Goal: Task Accomplishment & Management: Use online tool/utility

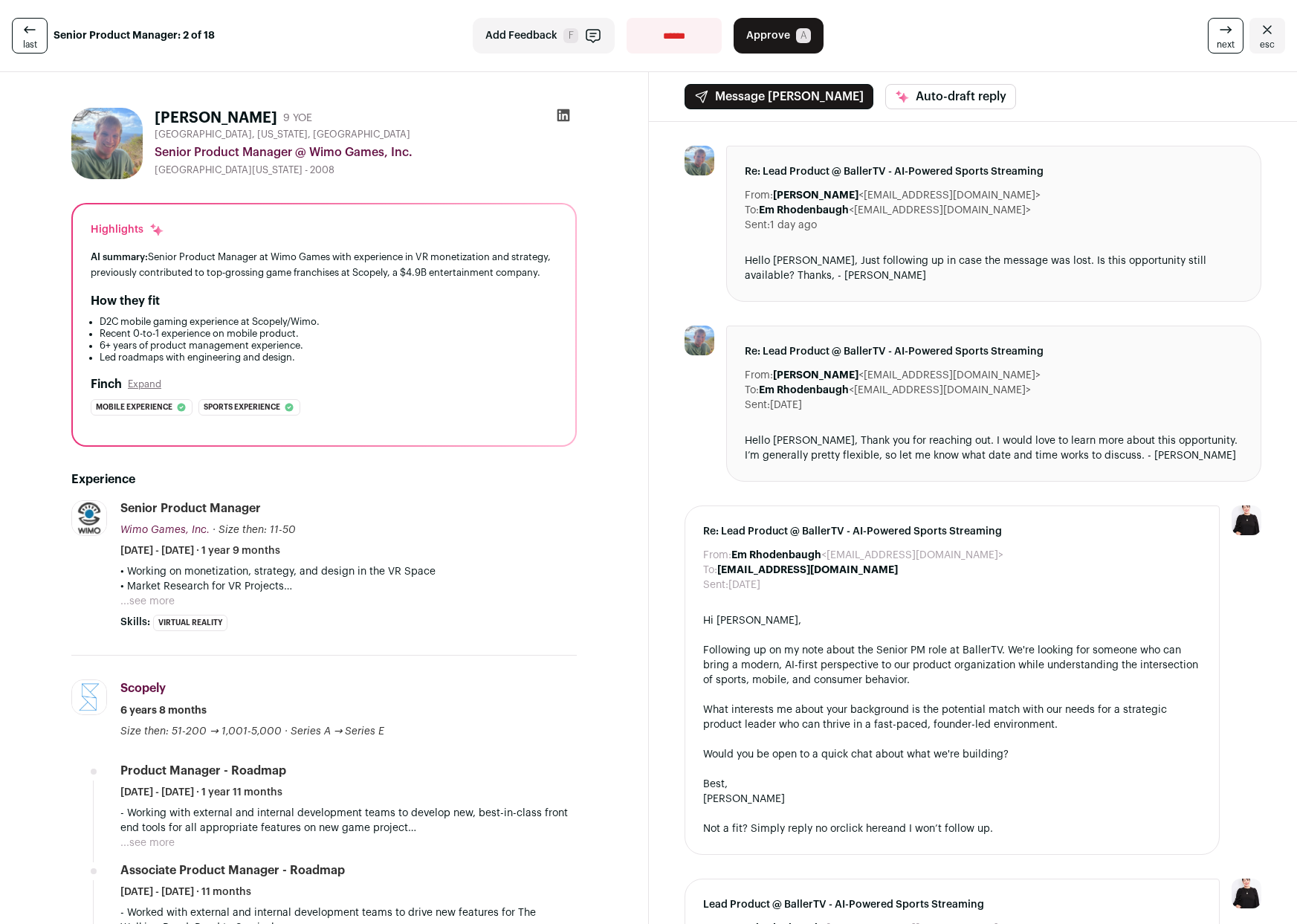
click at [34, 33] on icon at bounding box center [29, 29] width 18 height 18
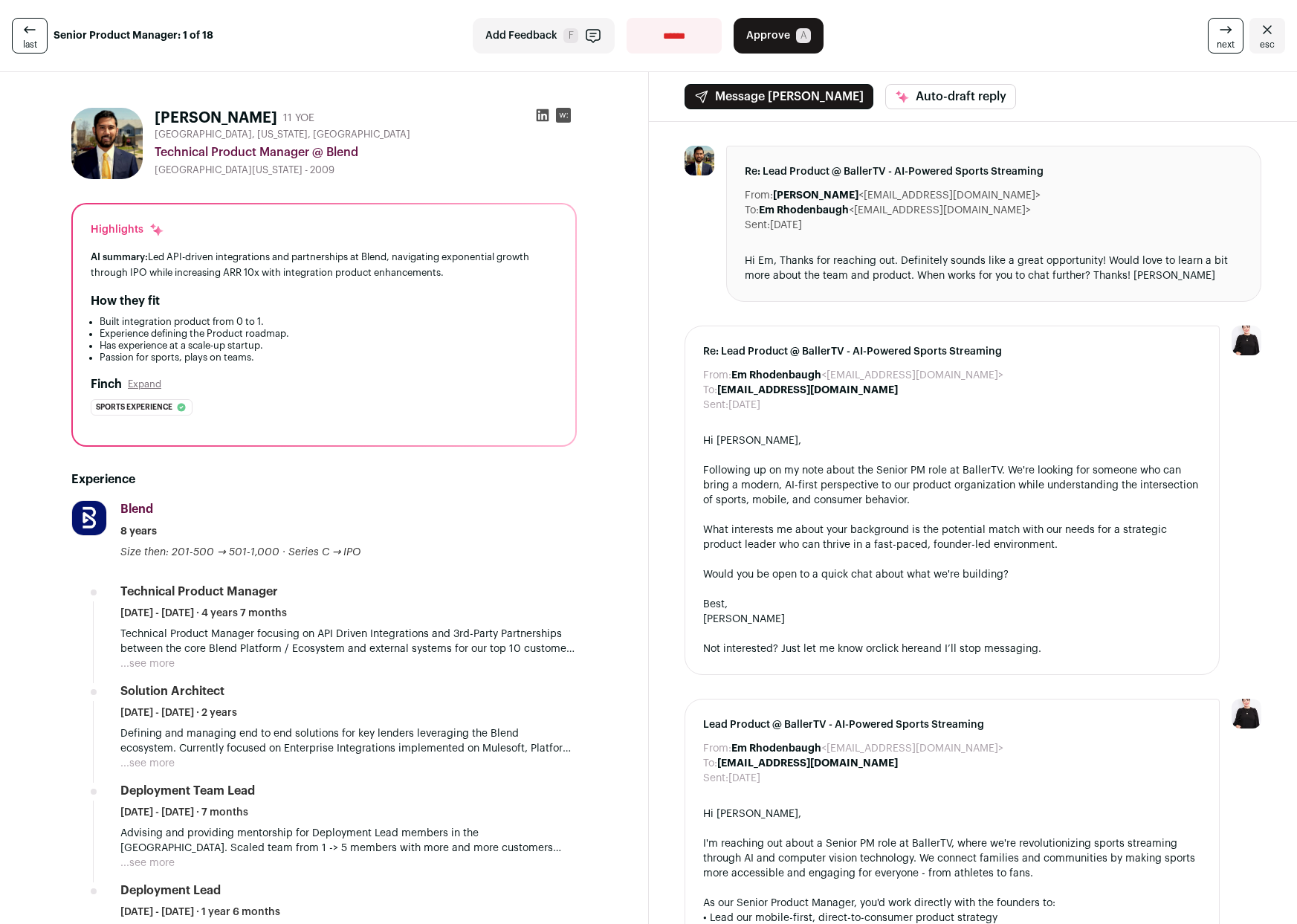
click at [1208, 34] on link "next" at bounding box center [1226, 36] width 36 height 36
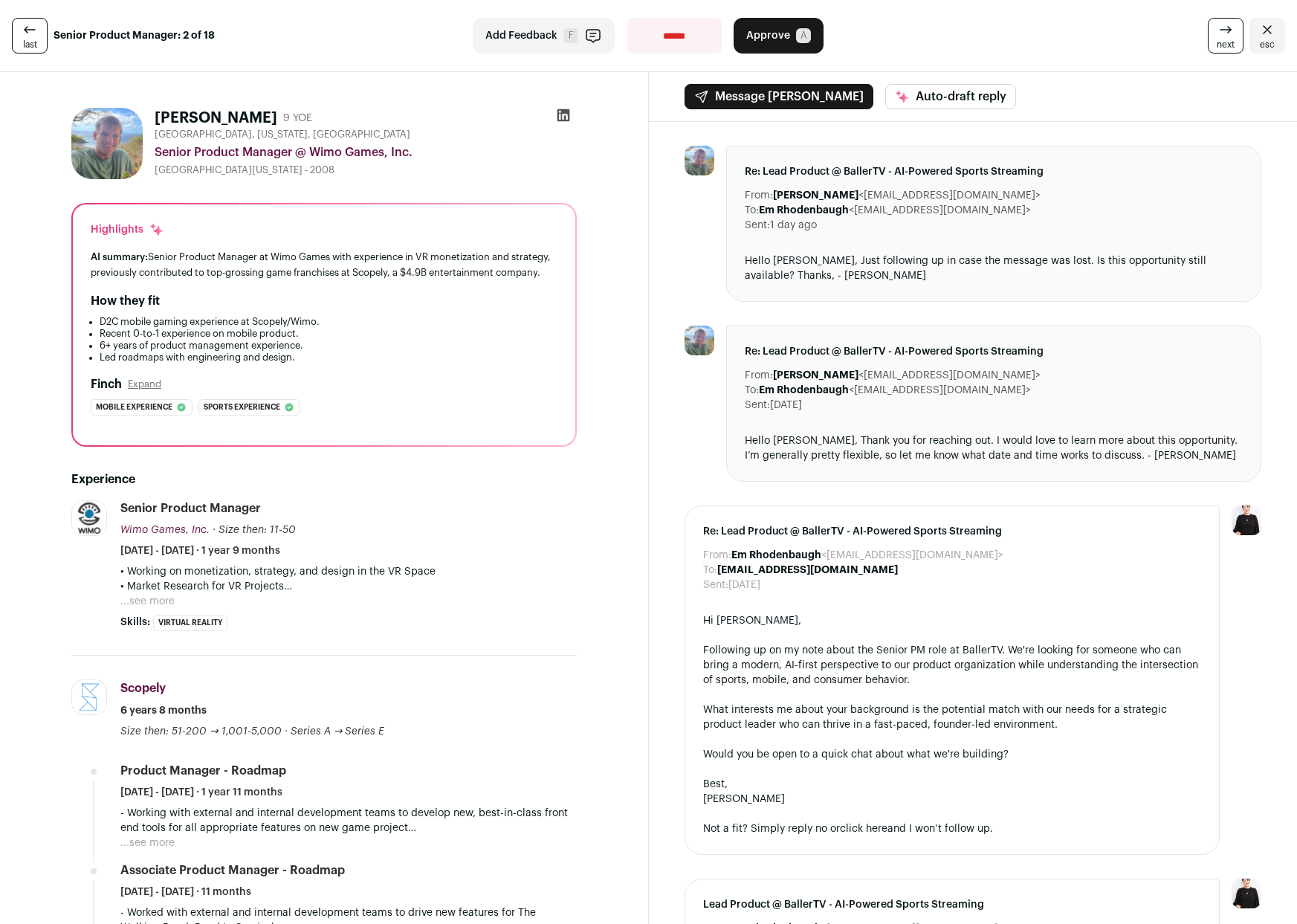
click at [1208, 34] on link "next" at bounding box center [1226, 36] width 36 height 36
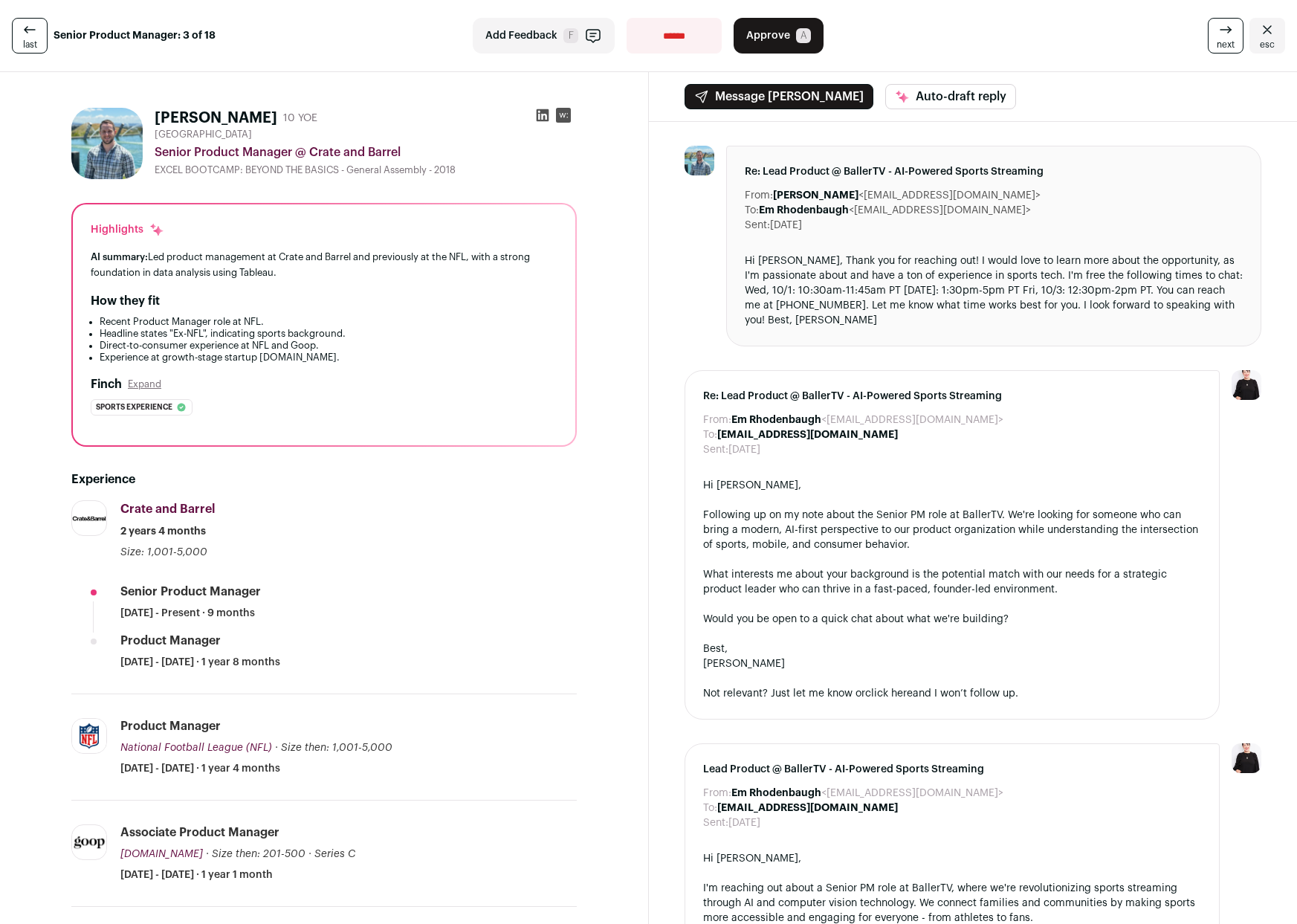
click at [1208, 34] on link "next" at bounding box center [1226, 36] width 36 height 36
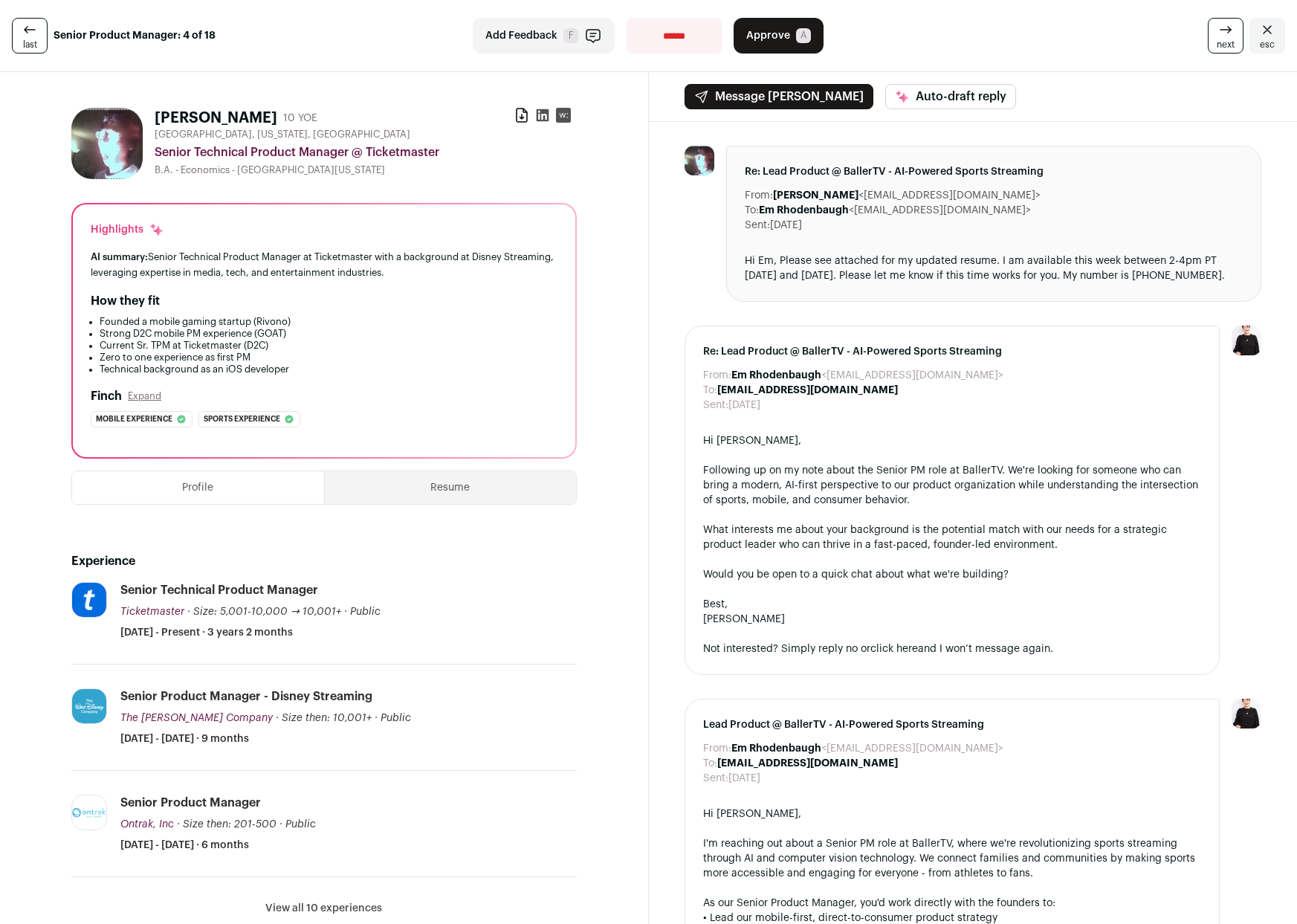
click at [1208, 34] on link "next" at bounding box center [1226, 36] width 36 height 36
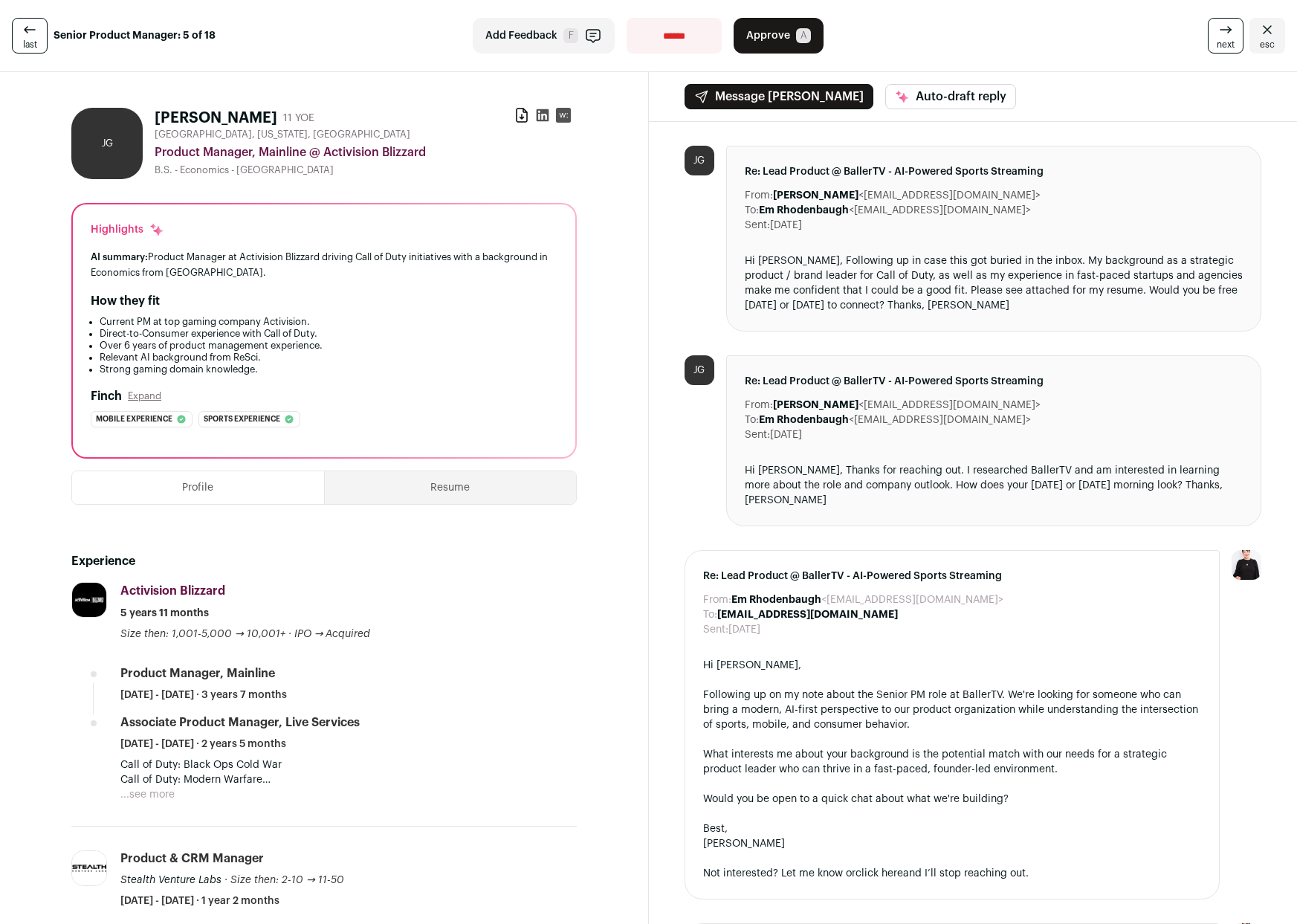
click at [1208, 34] on link "next" at bounding box center [1226, 36] width 36 height 36
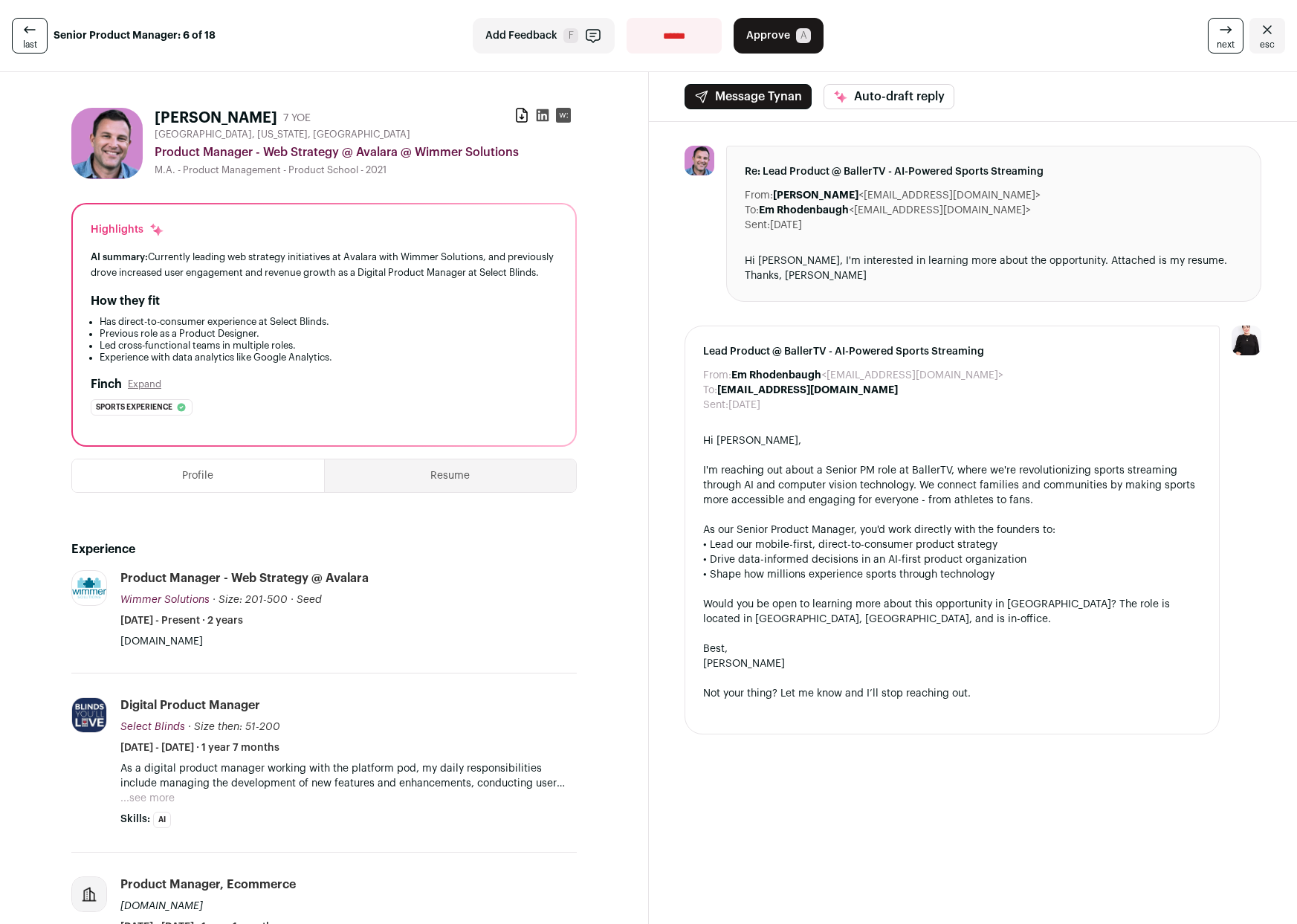
click at [1208, 34] on link "next" at bounding box center [1226, 36] width 36 height 36
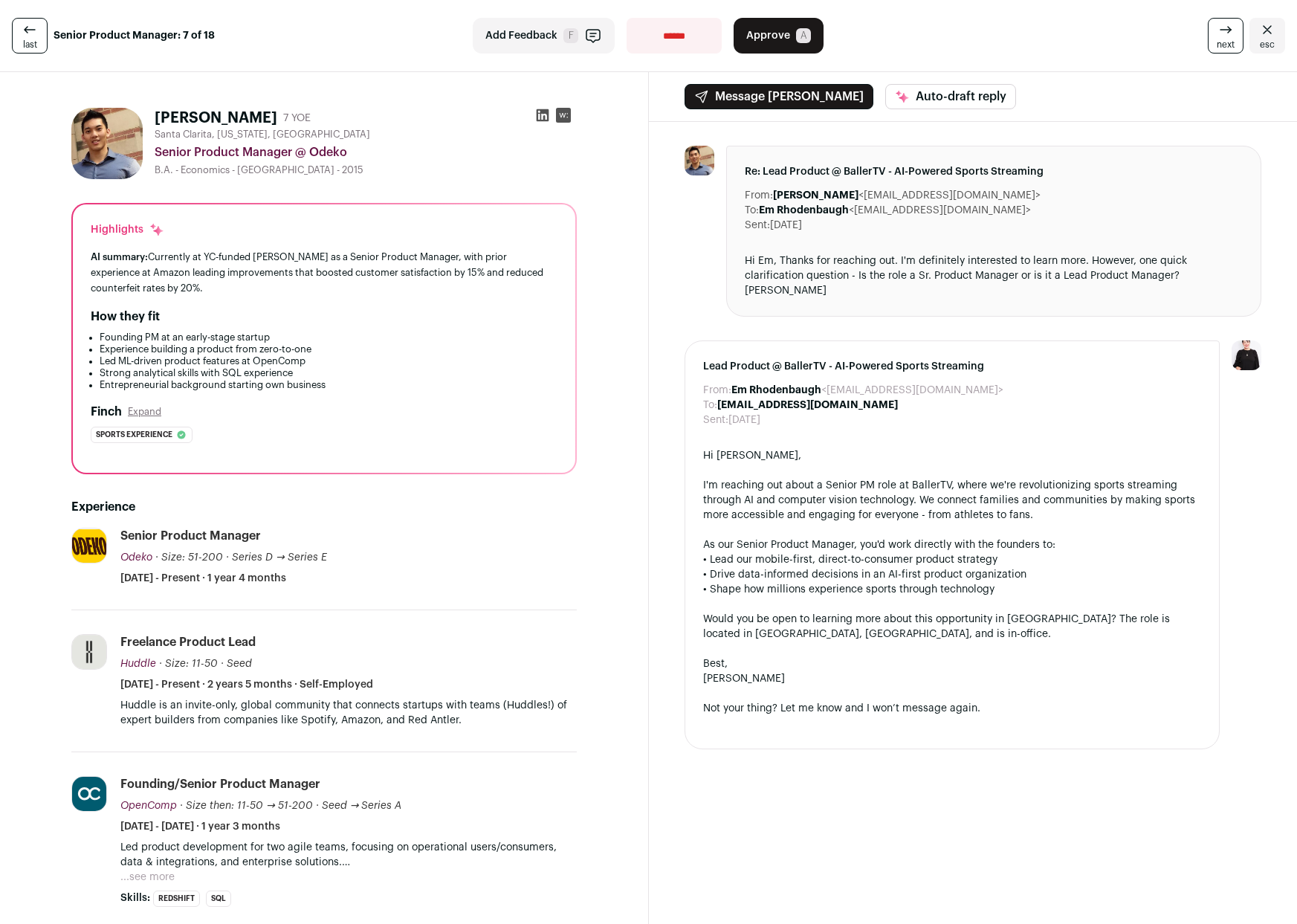
click at [1208, 34] on link "next" at bounding box center [1226, 36] width 36 height 36
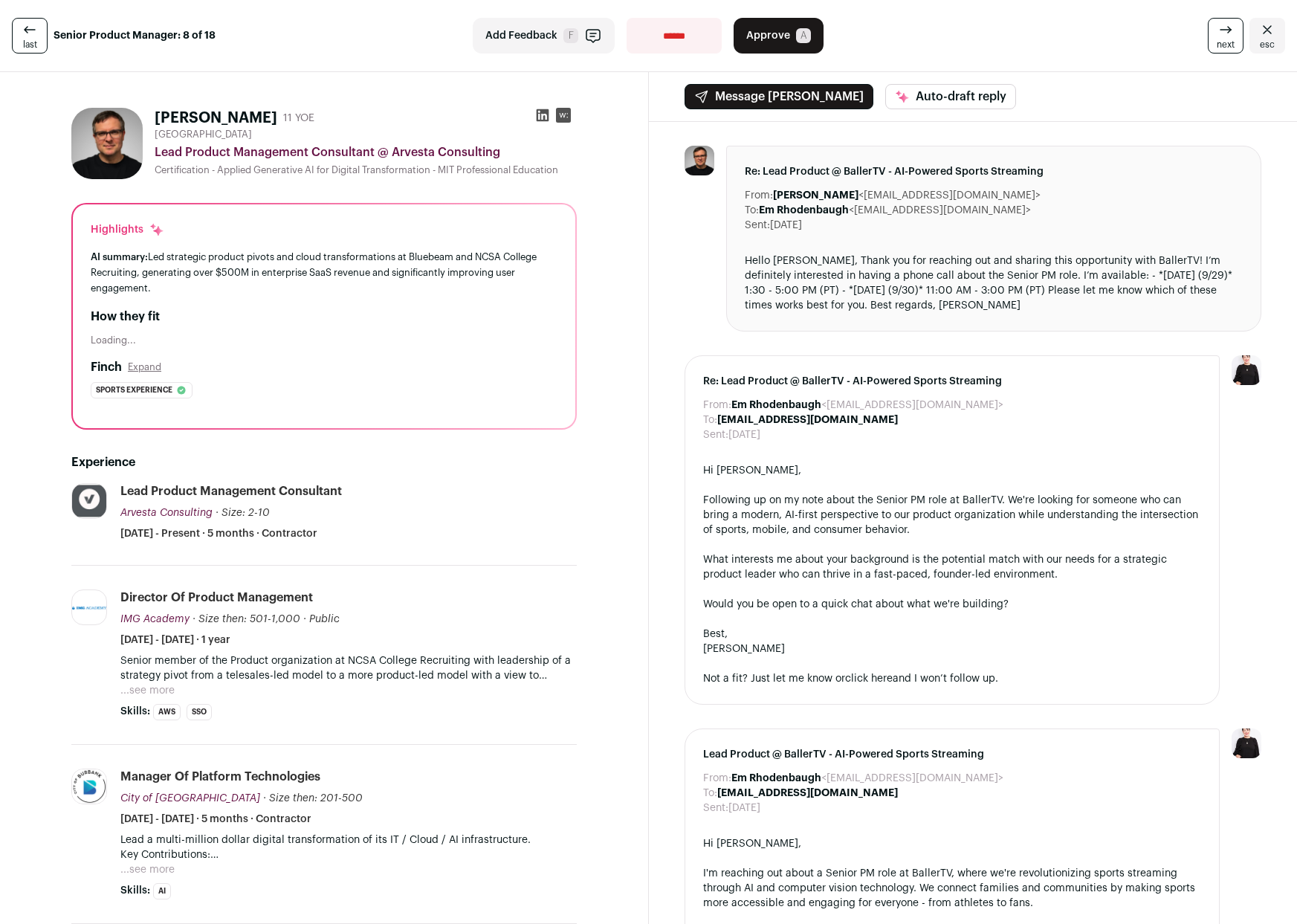
click at [33, 48] on span "last" at bounding box center [30, 44] width 14 height 12
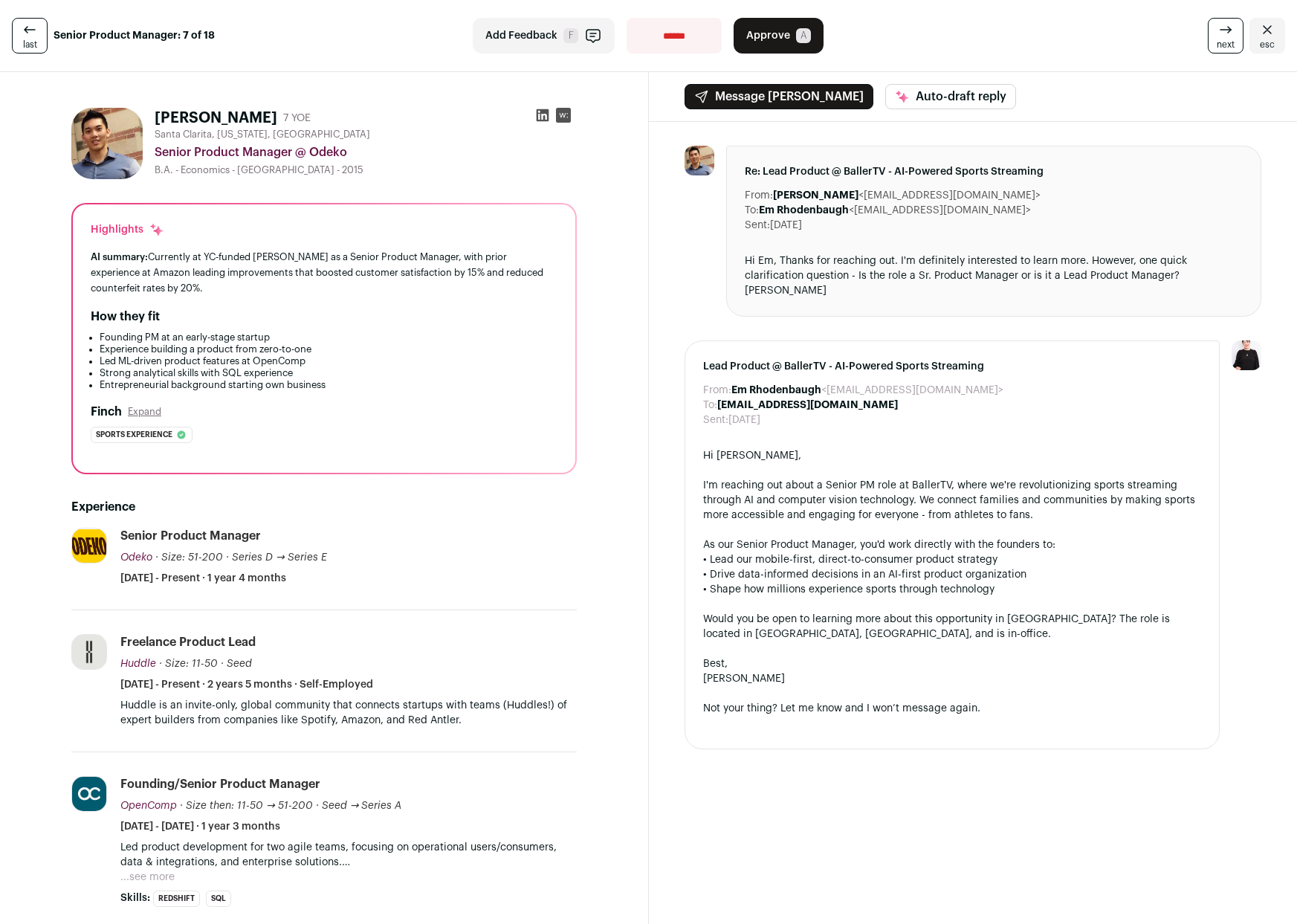
click at [1208, 30] on link "next" at bounding box center [1226, 36] width 36 height 36
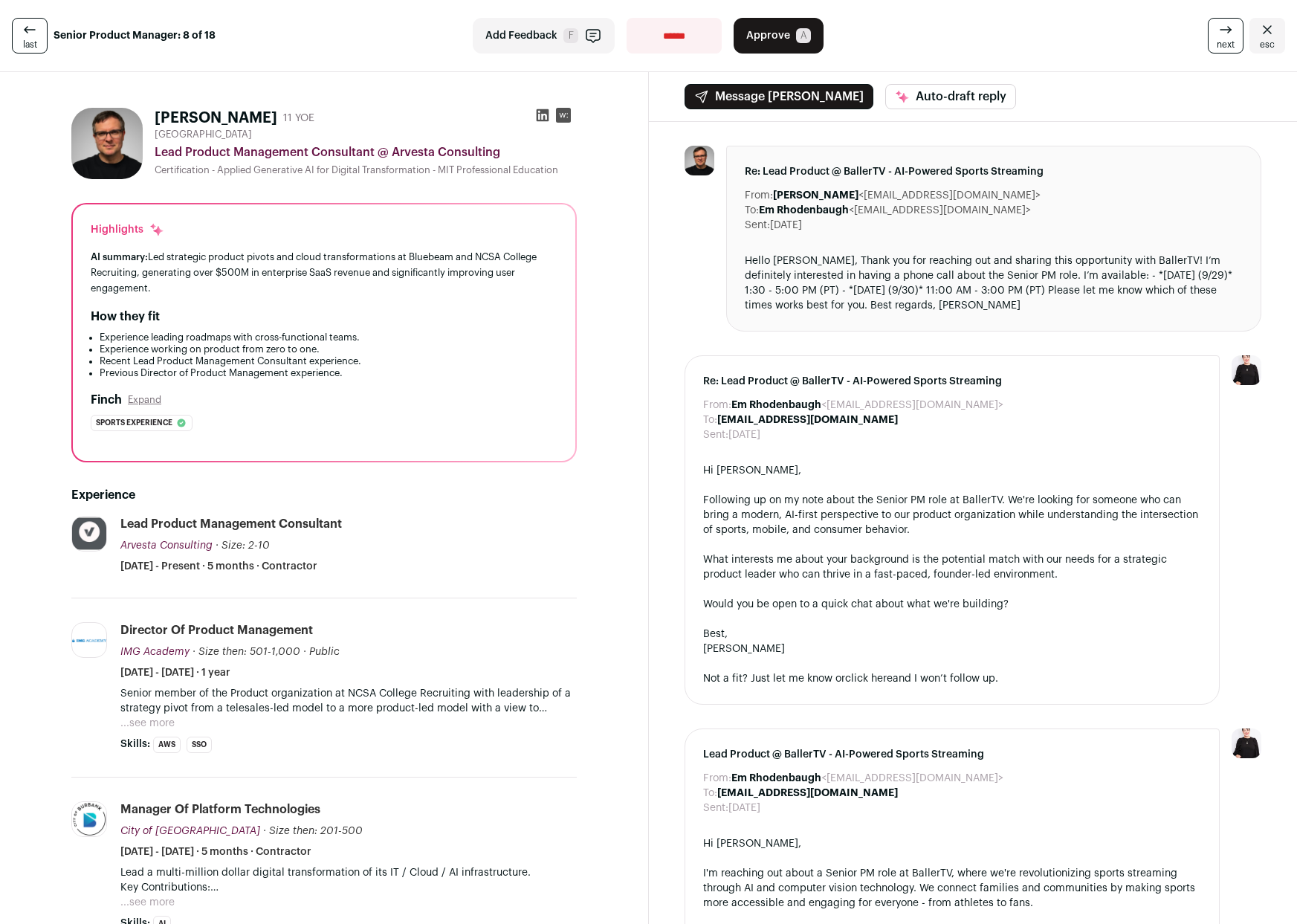
click at [1208, 30] on link "next" at bounding box center [1226, 36] width 36 height 36
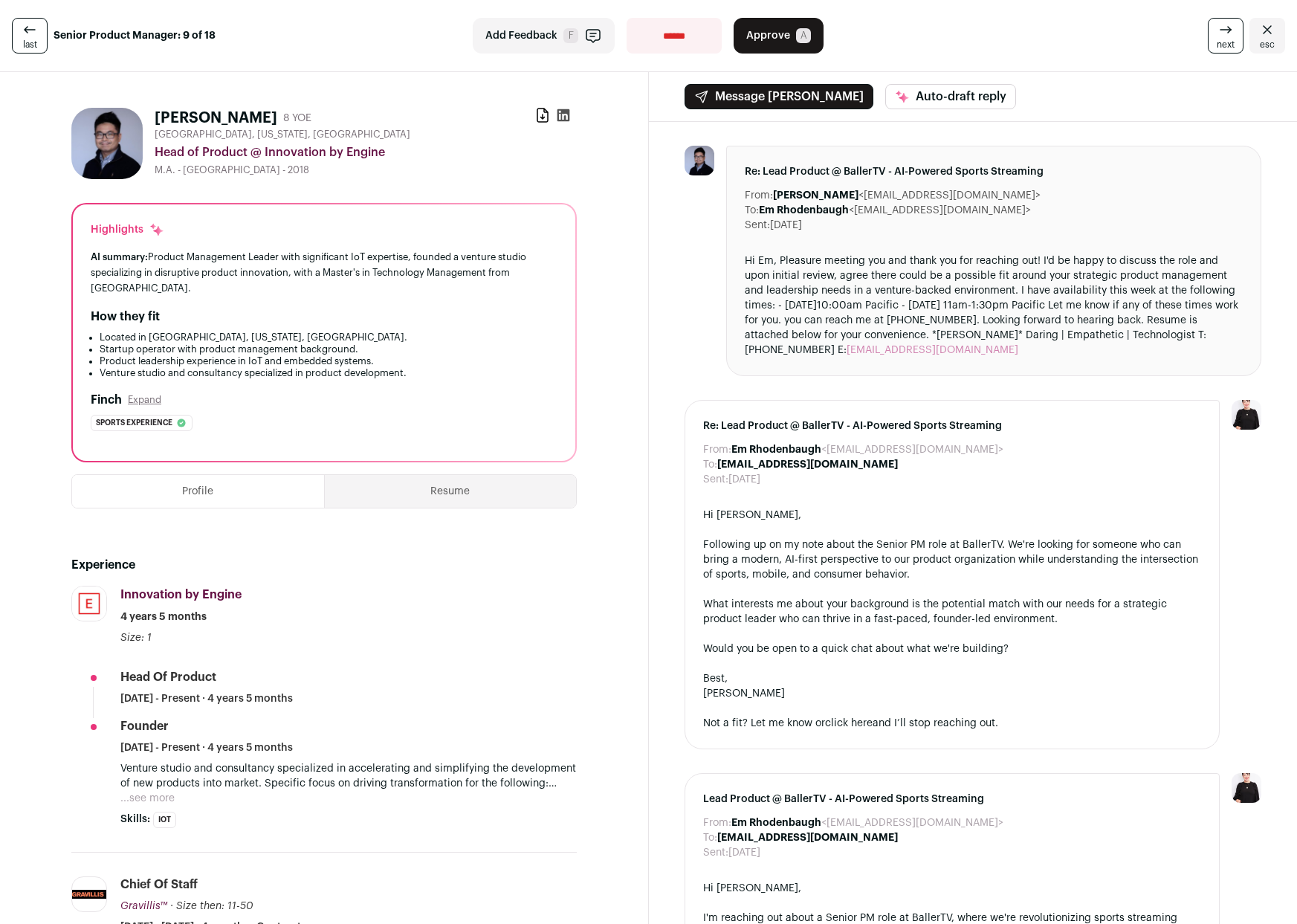
click at [1208, 30] on link "next" at bounding box center [1226, 36] width 36 height 36
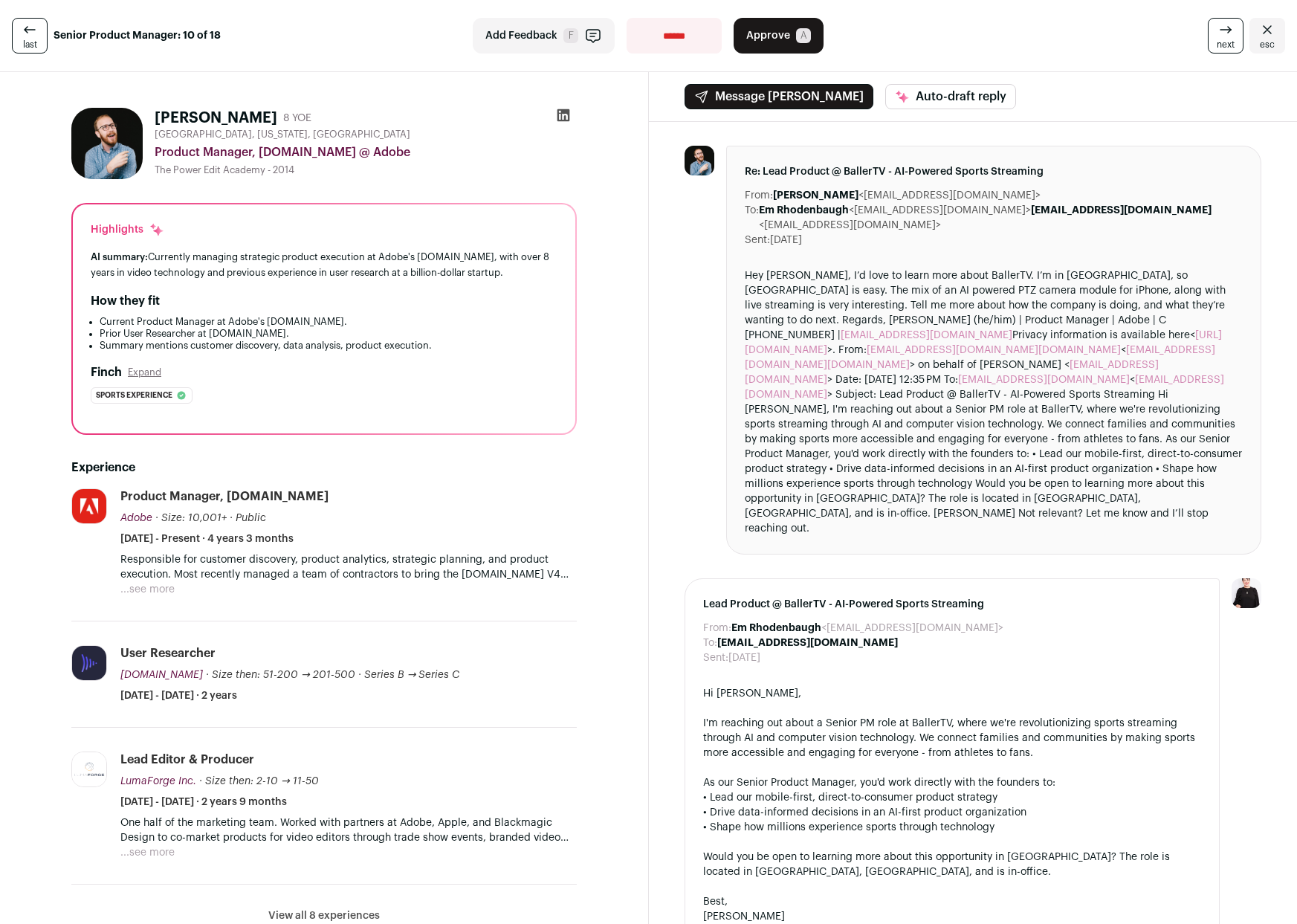
click at [1208, 30] on link "next" at bounding box center [1226, 36] width 36 height 36
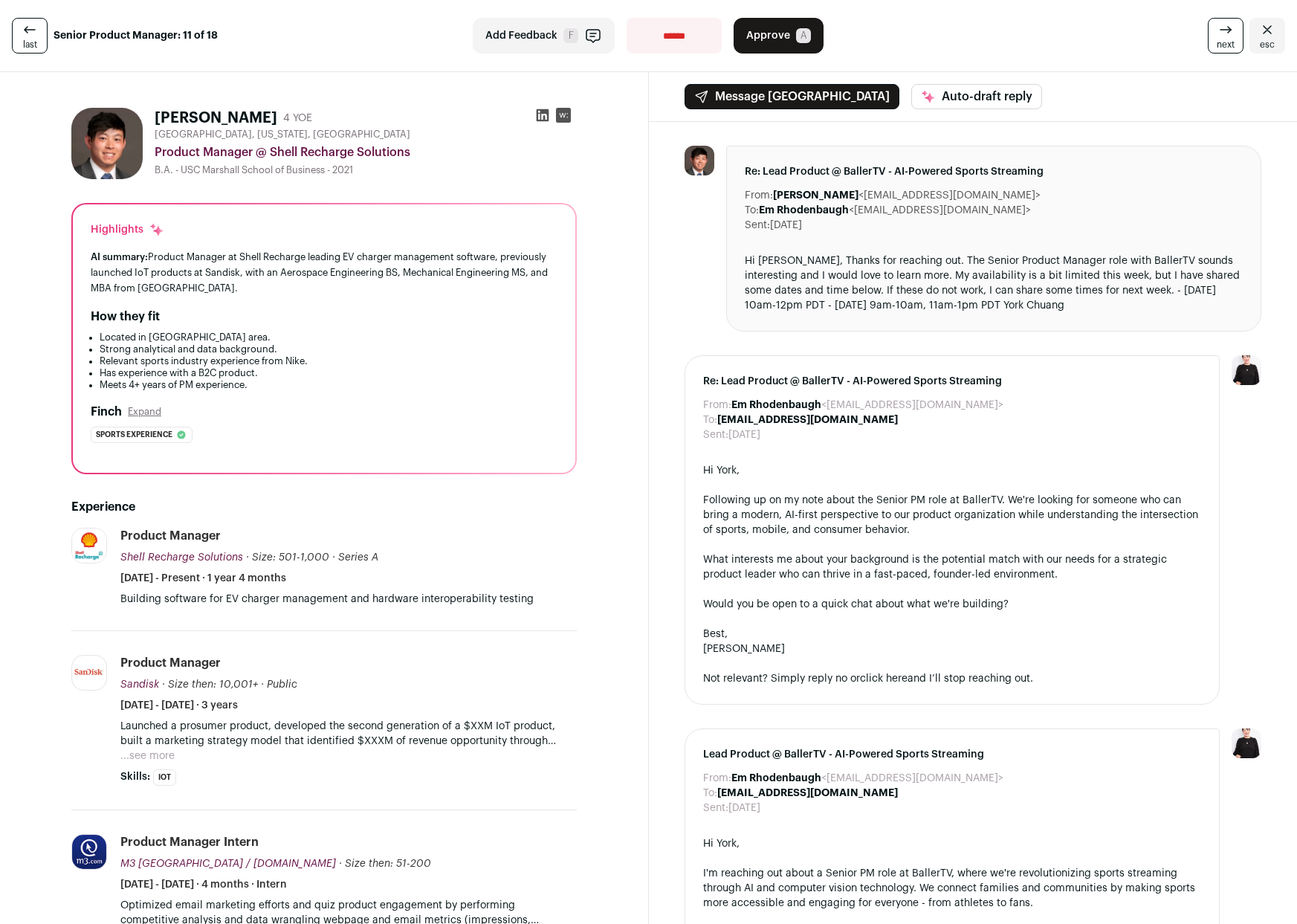
click at [1208, 30] on link "next" at bounding box center [1226, 36] width 36 height 36
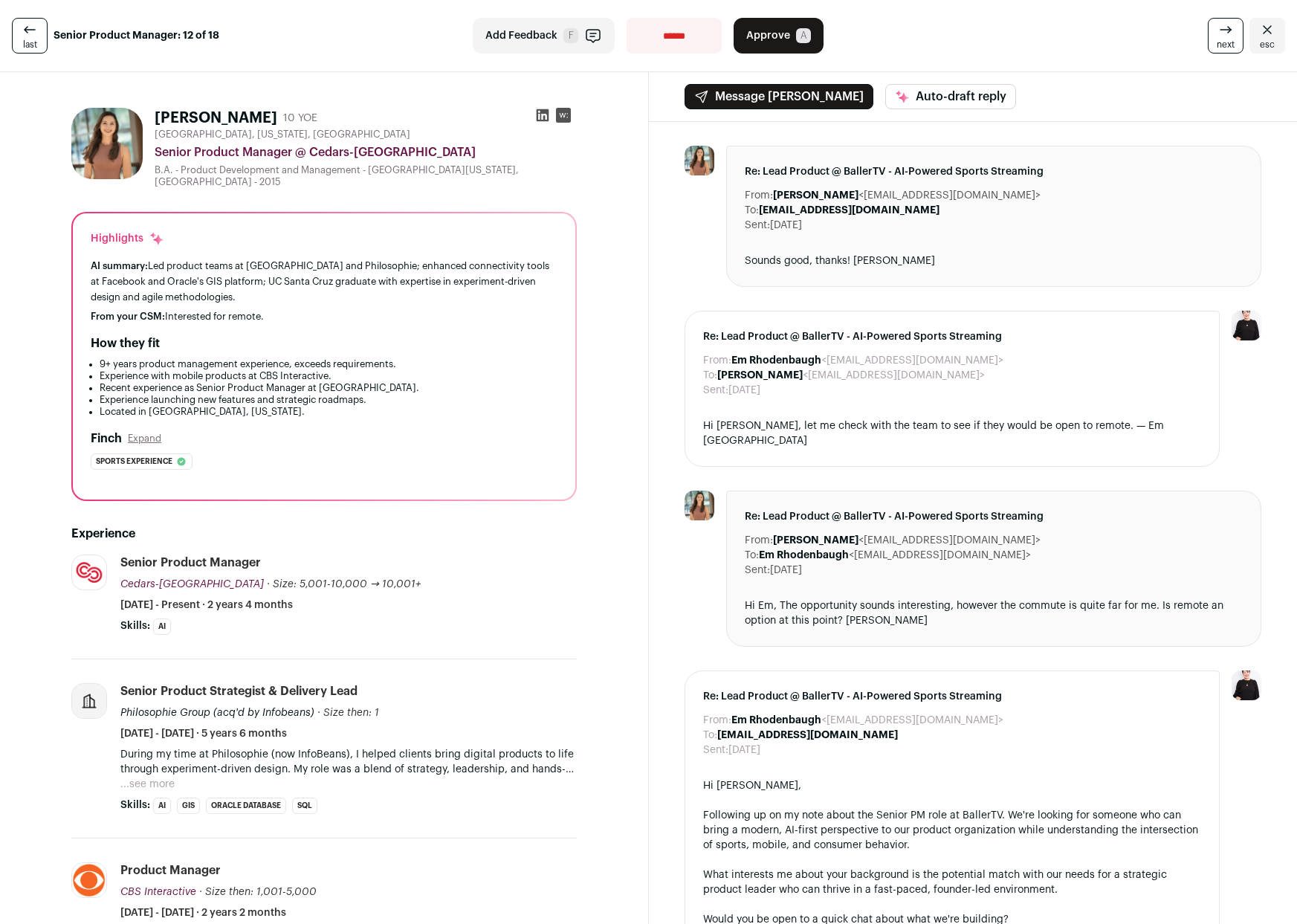
click at [1208, 30] on link "next" at bounding box center [1226, 36] width 36 height 36
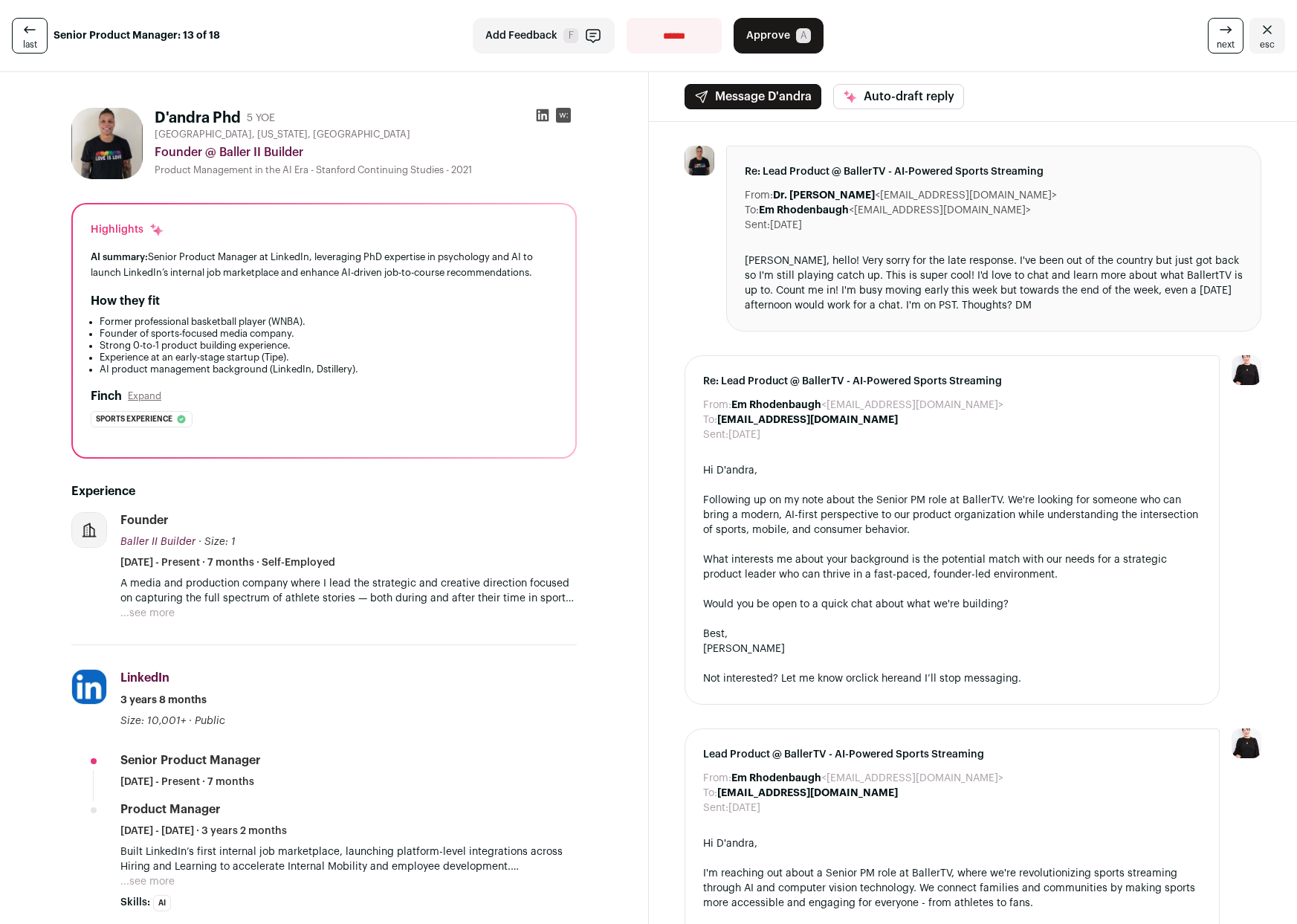
click at [1228, 37] on link "next" at bounding box center [1226, 36] width 36 height 36
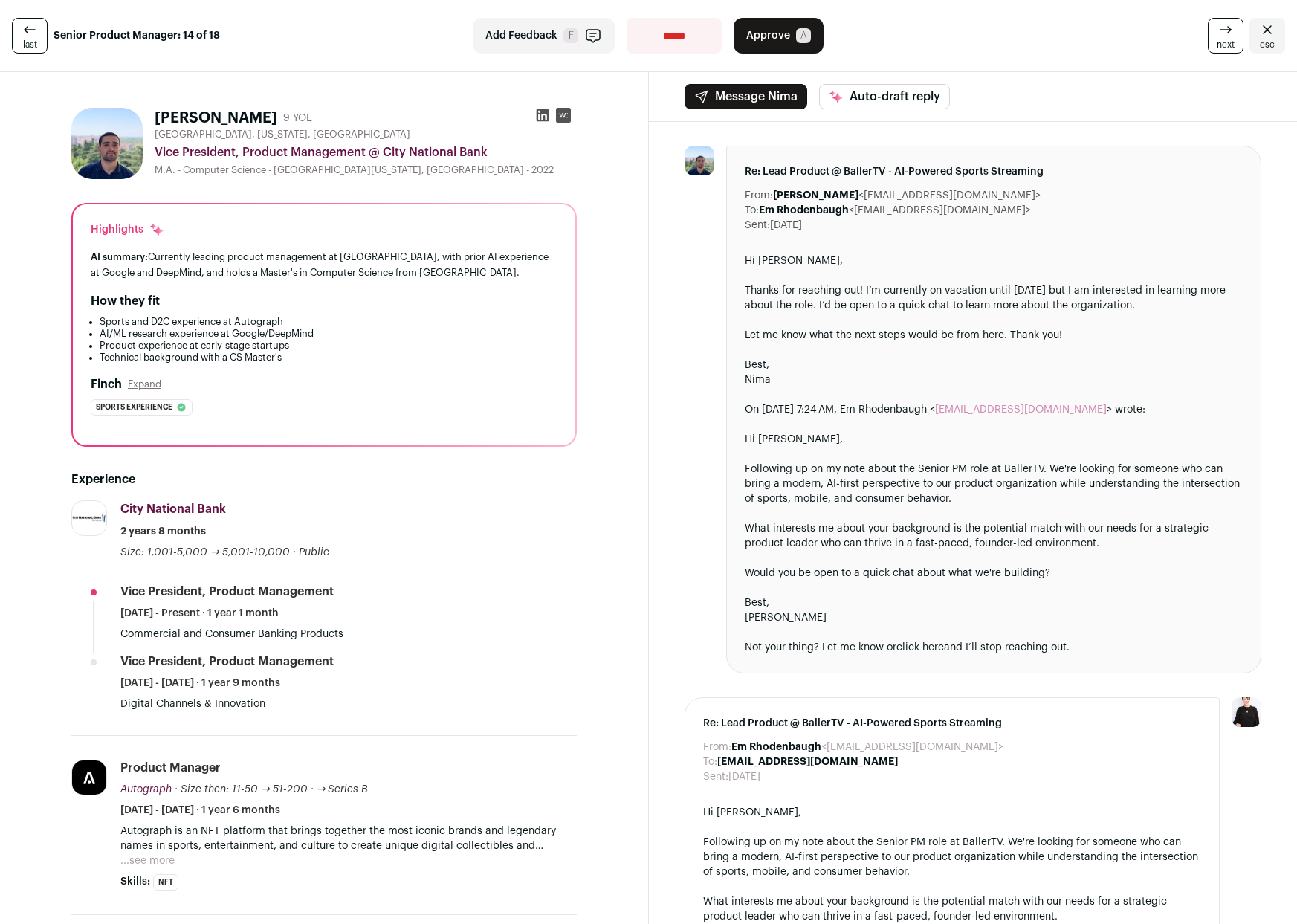
click at [1228, 37] on link "next" at bounding box center [1226, 36] width 36 height 36
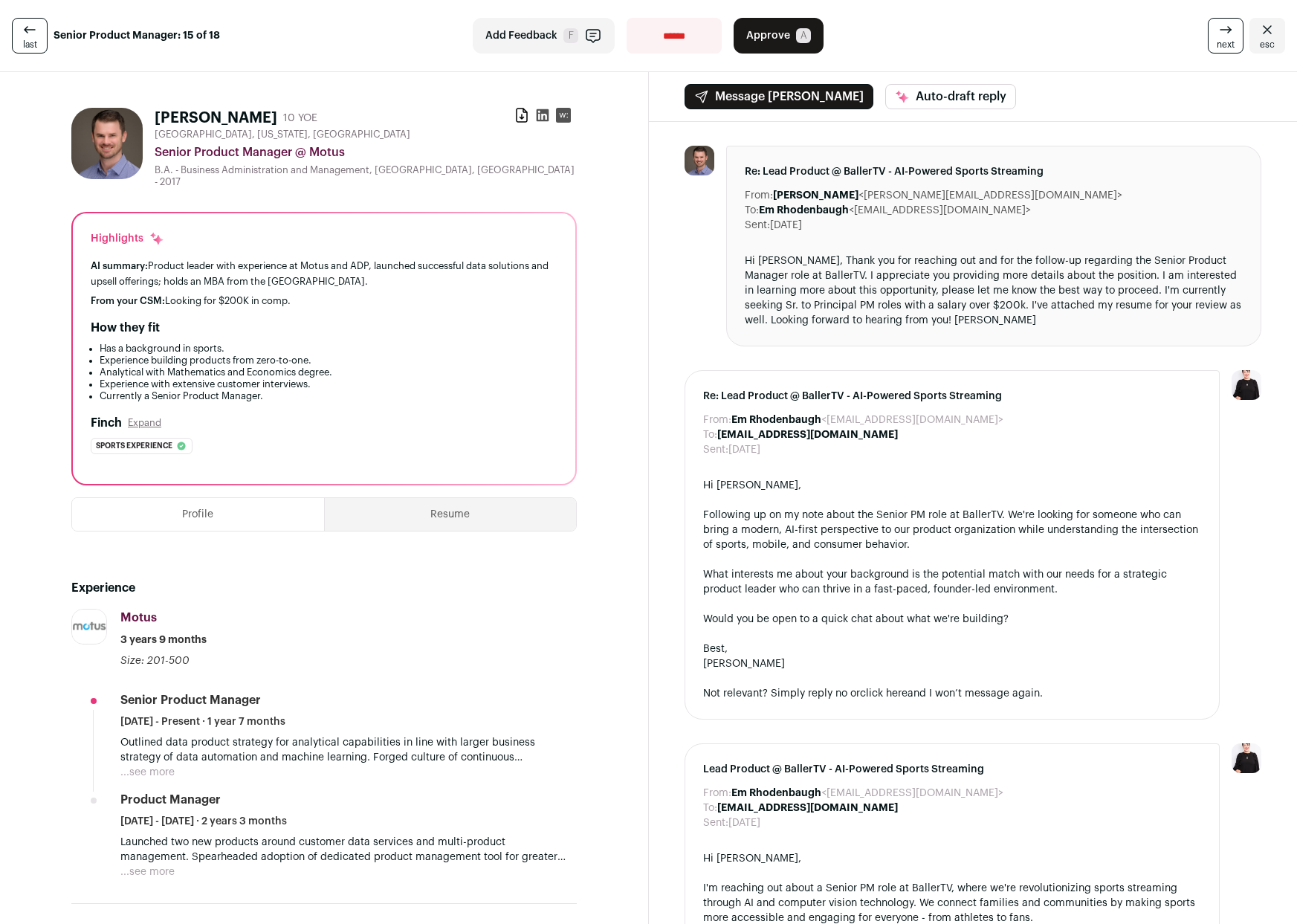
click at [1228, 37] on link "next" at bounding box center [1226, 36] width 36 height 36
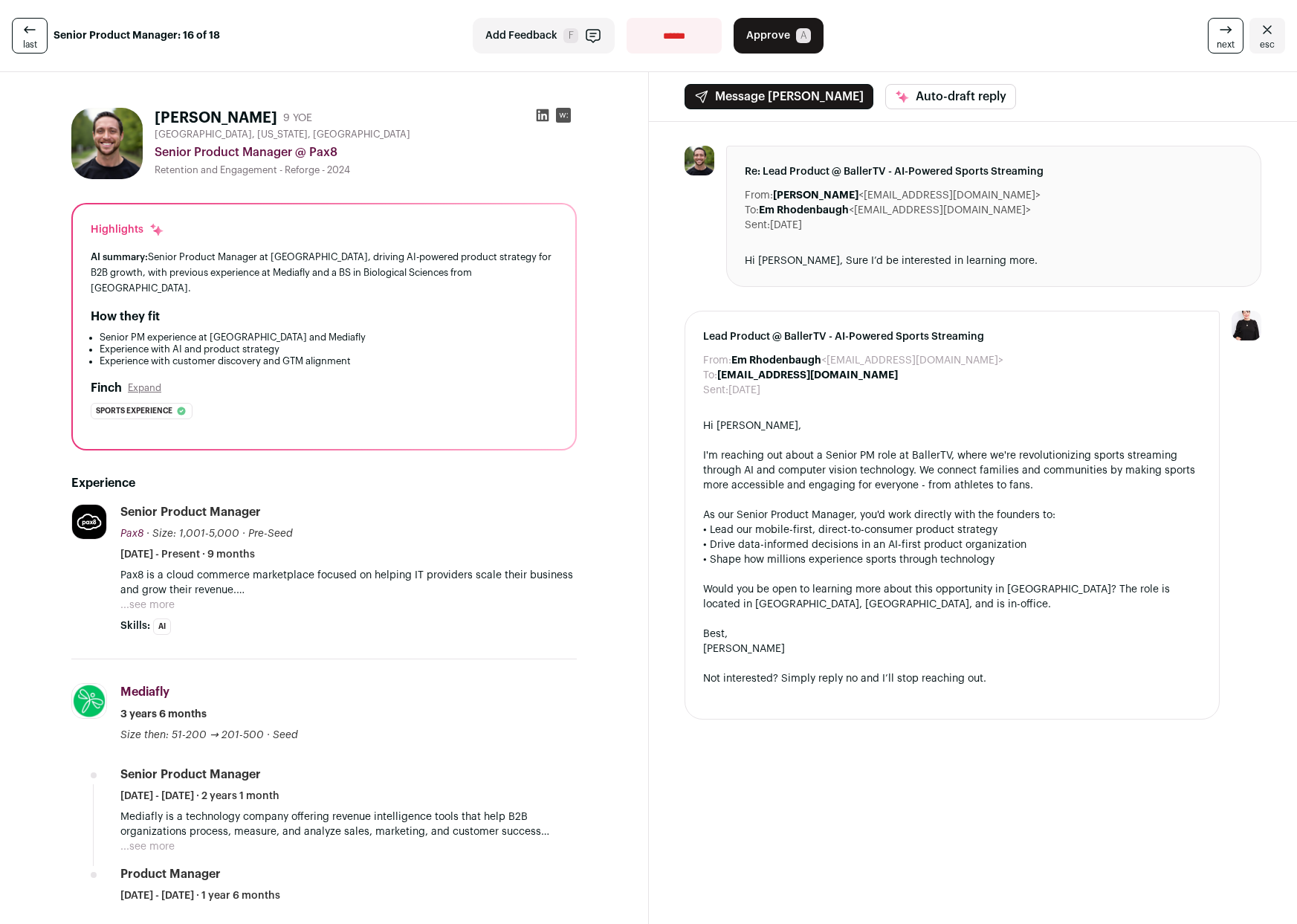
click at [1228, 37] on link "next" at bounding box center [1226, 36] width 36 height 36
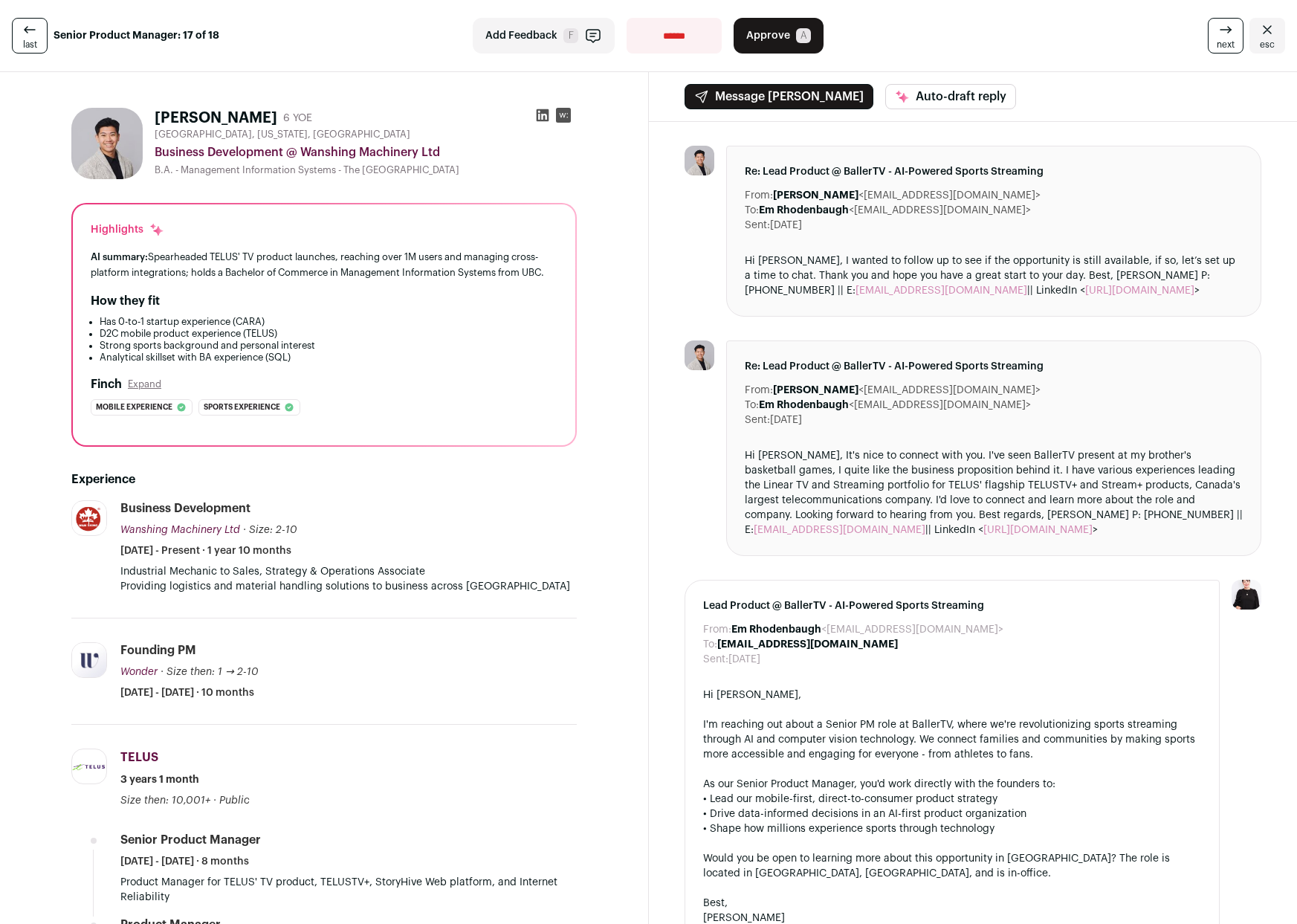
click at [1216, 48] on span "next" at bounding box center [1225, 44] width 18 height 12
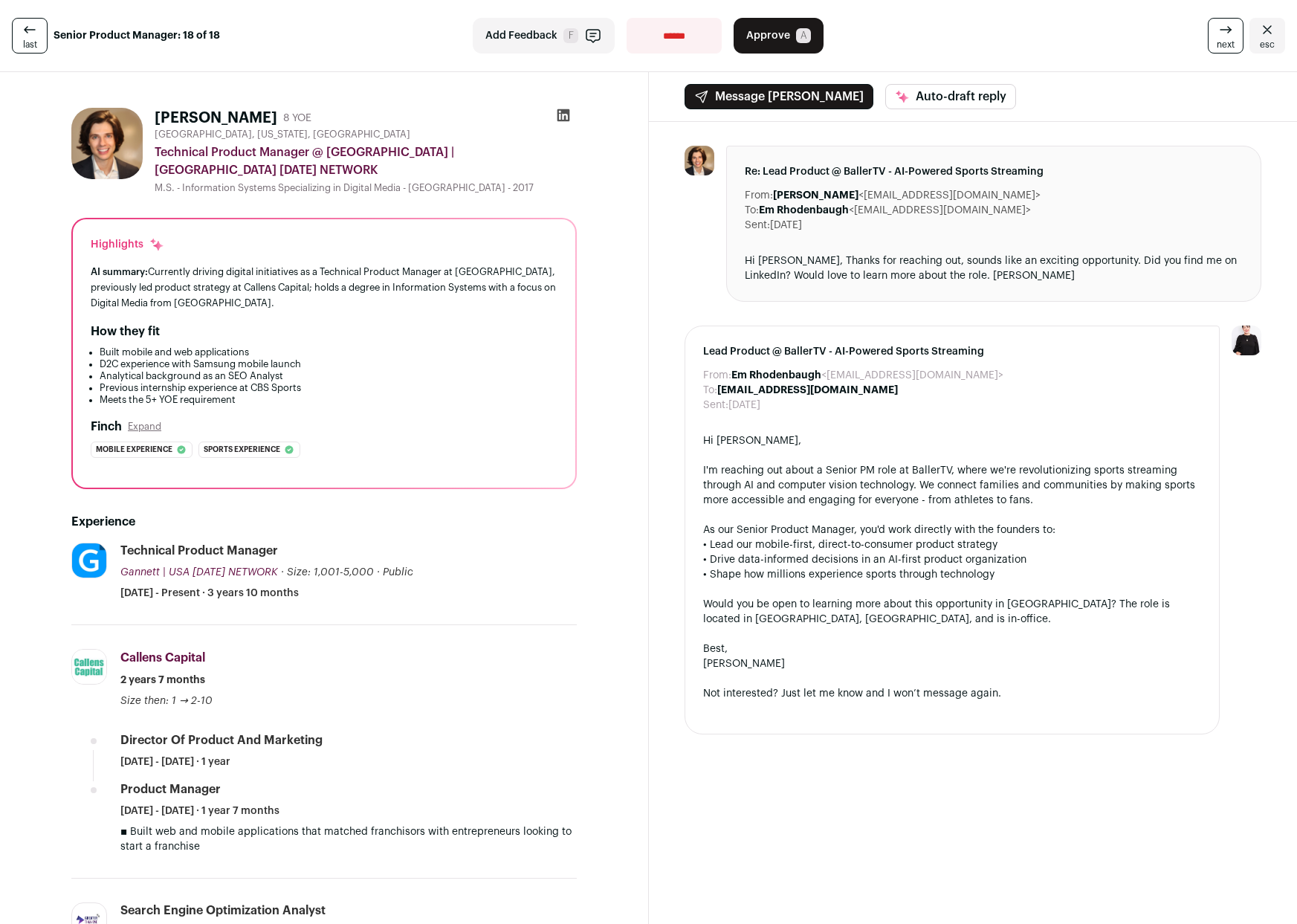
click at [48, 40] on div "last Senior Product Manager: 18 of 18" at bounding box center [220, 36] width 416 height 36
click at [41, 38] on link "last" at bounding box center [30, 36] width 36 height 36
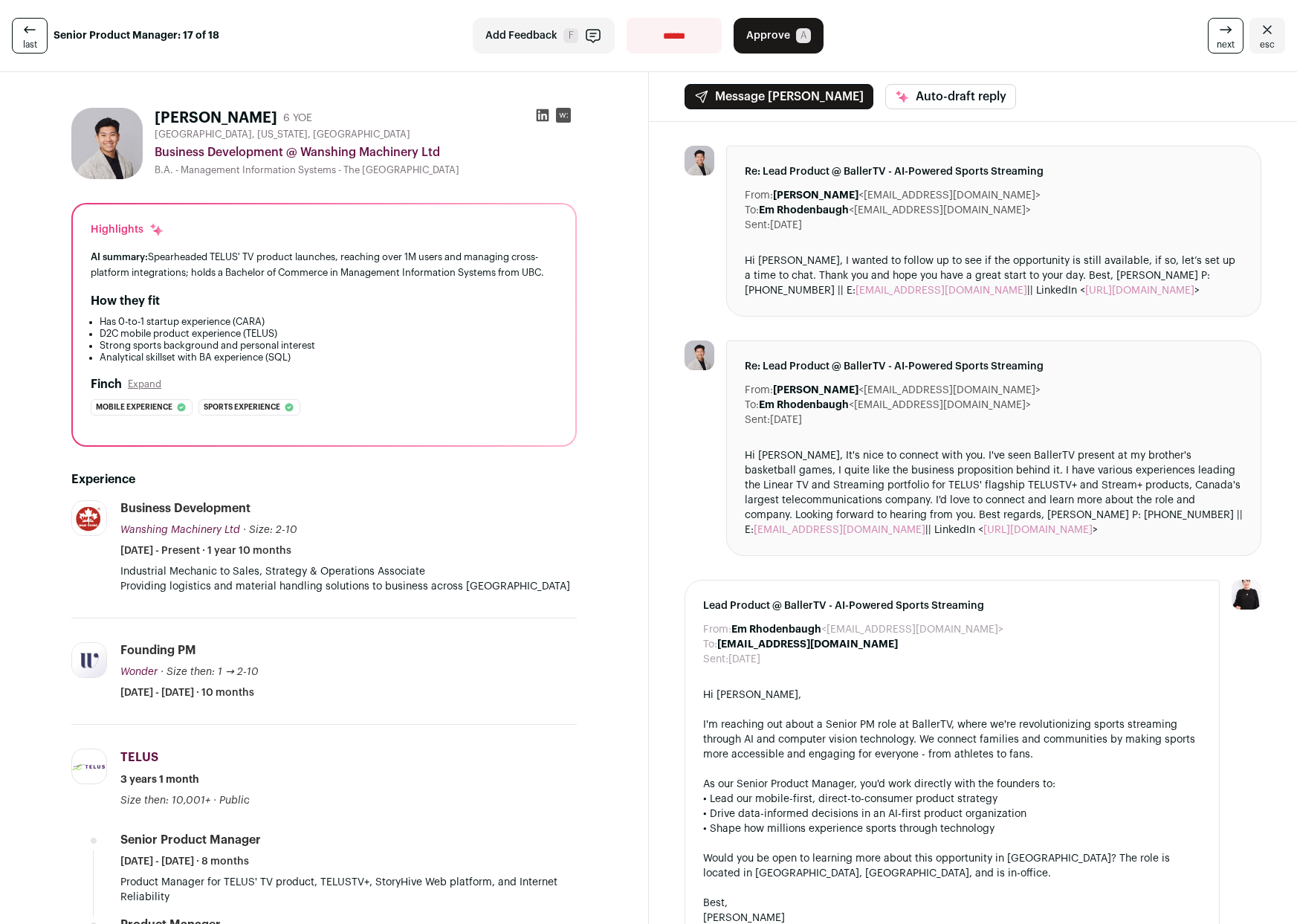
click at [35, 30] on icon at bounding box center [29, 29] width 18 height 18
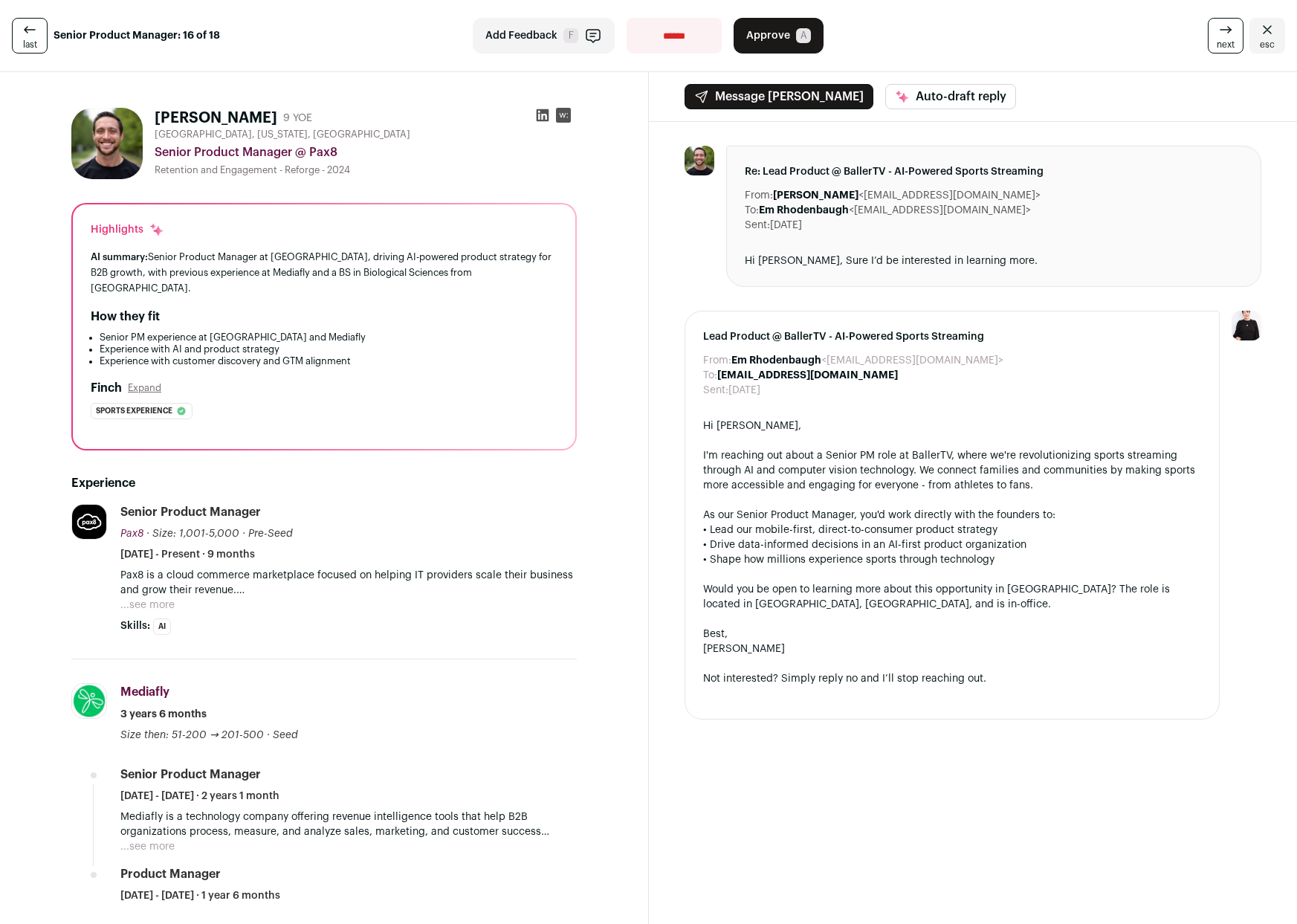
click at [35, 30] on icon at bounding box center [29, 29] width 18 height 18
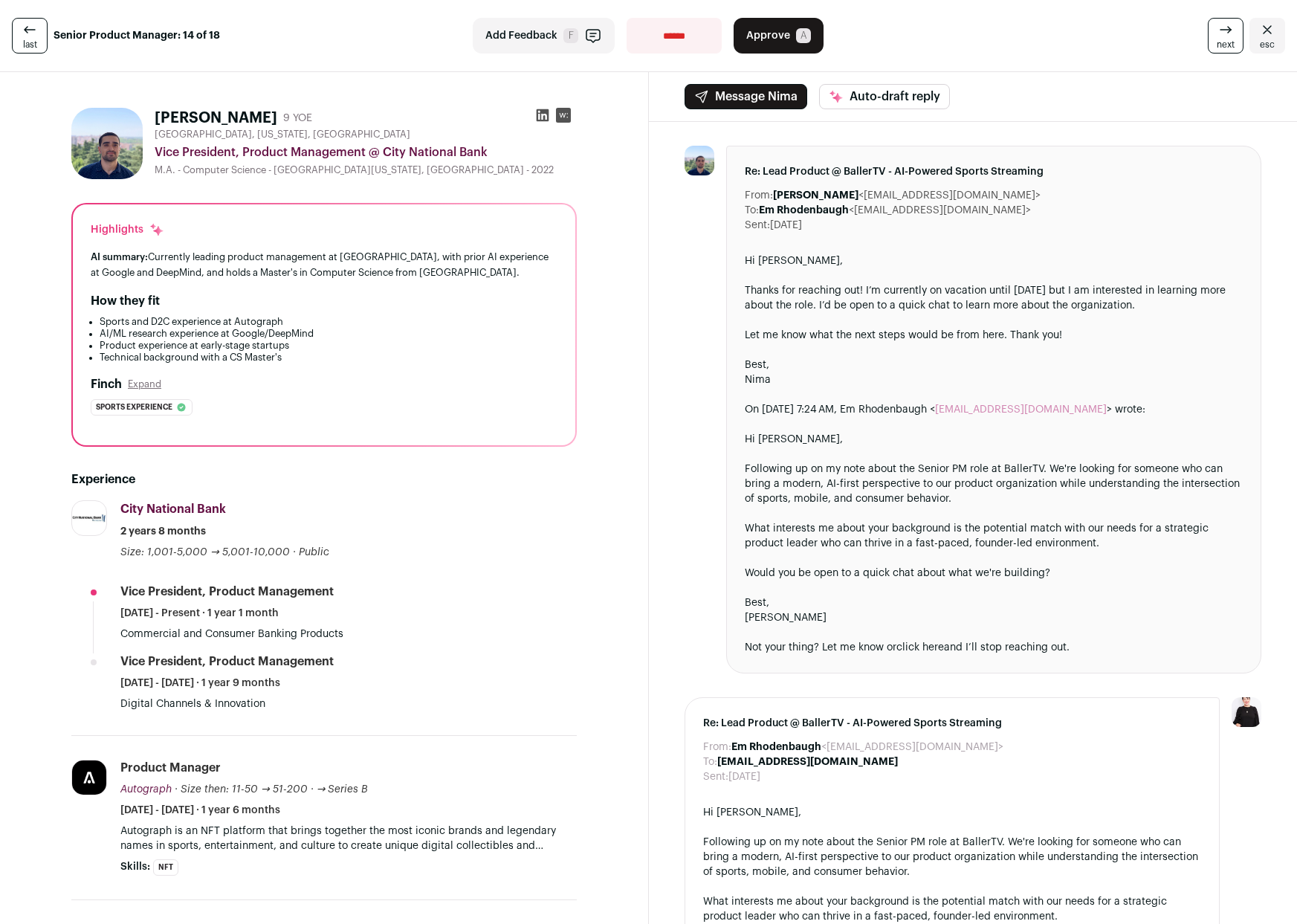
click at [35, 30] on icon at bounding box center [29, 29] width 18 height 18
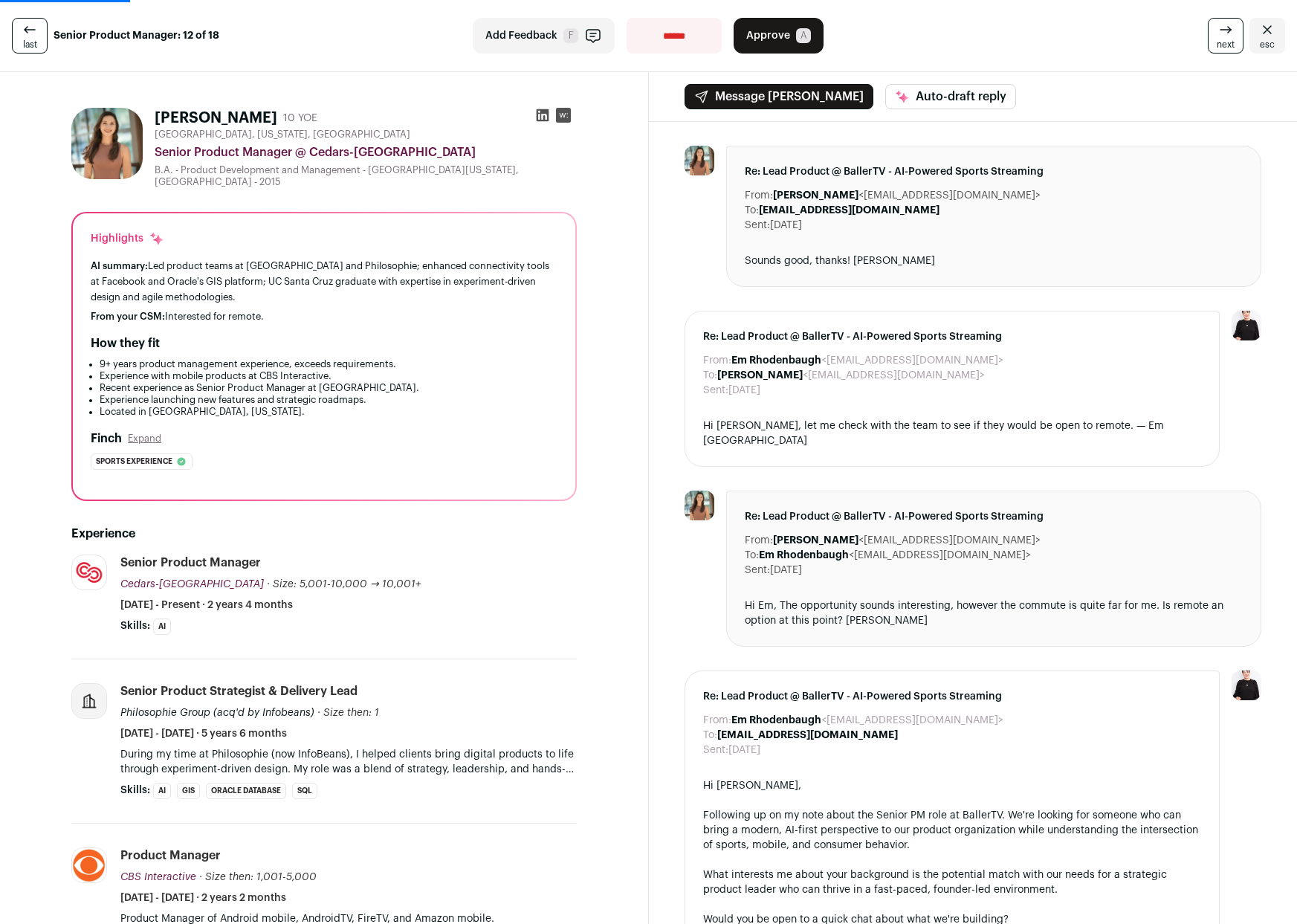
click at [35, 30] on icon at bounding box center [29, 29] width 18 height 18
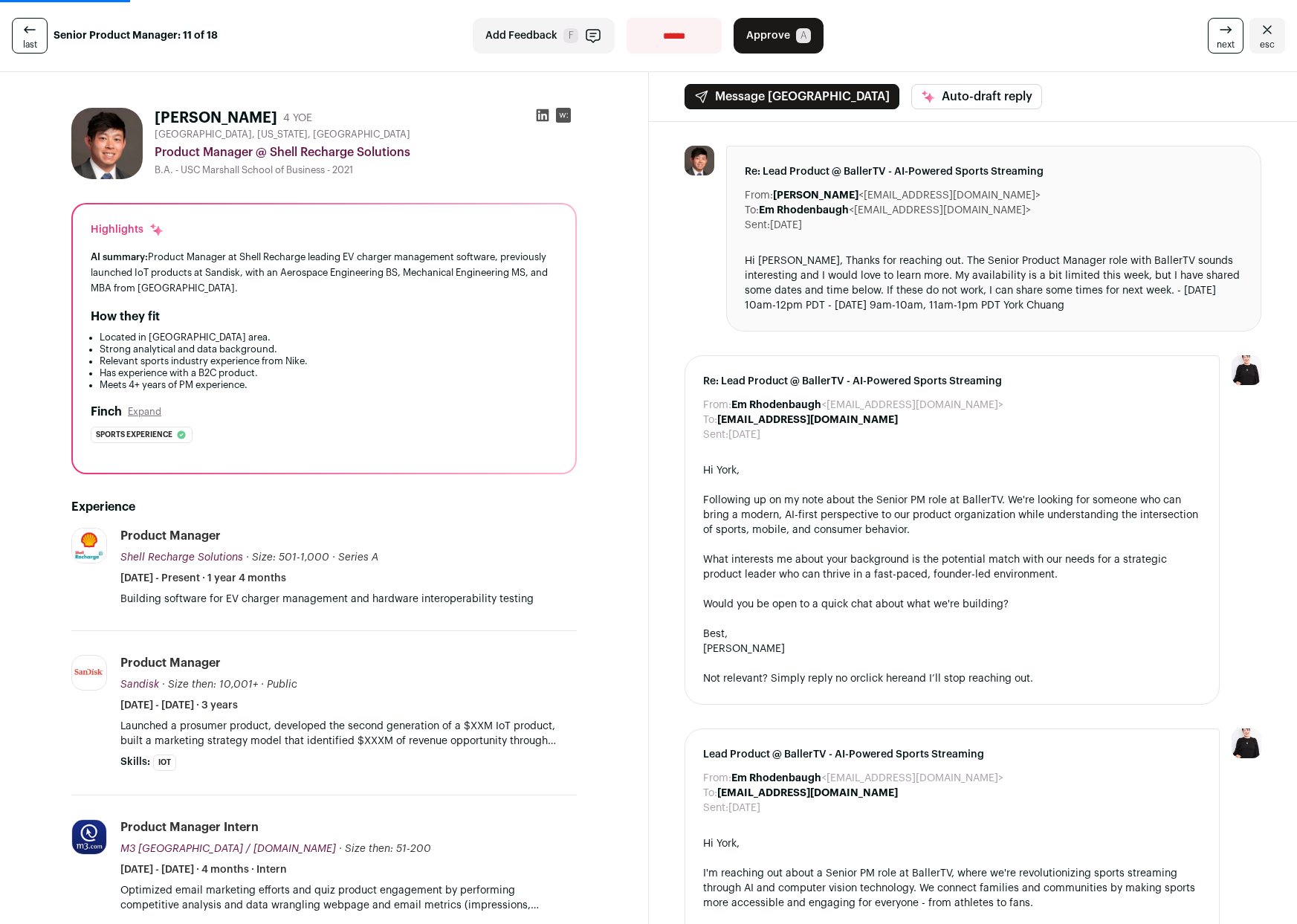
click at [35, 30] on icon at bounding box center [29, 29] width 18 height 18
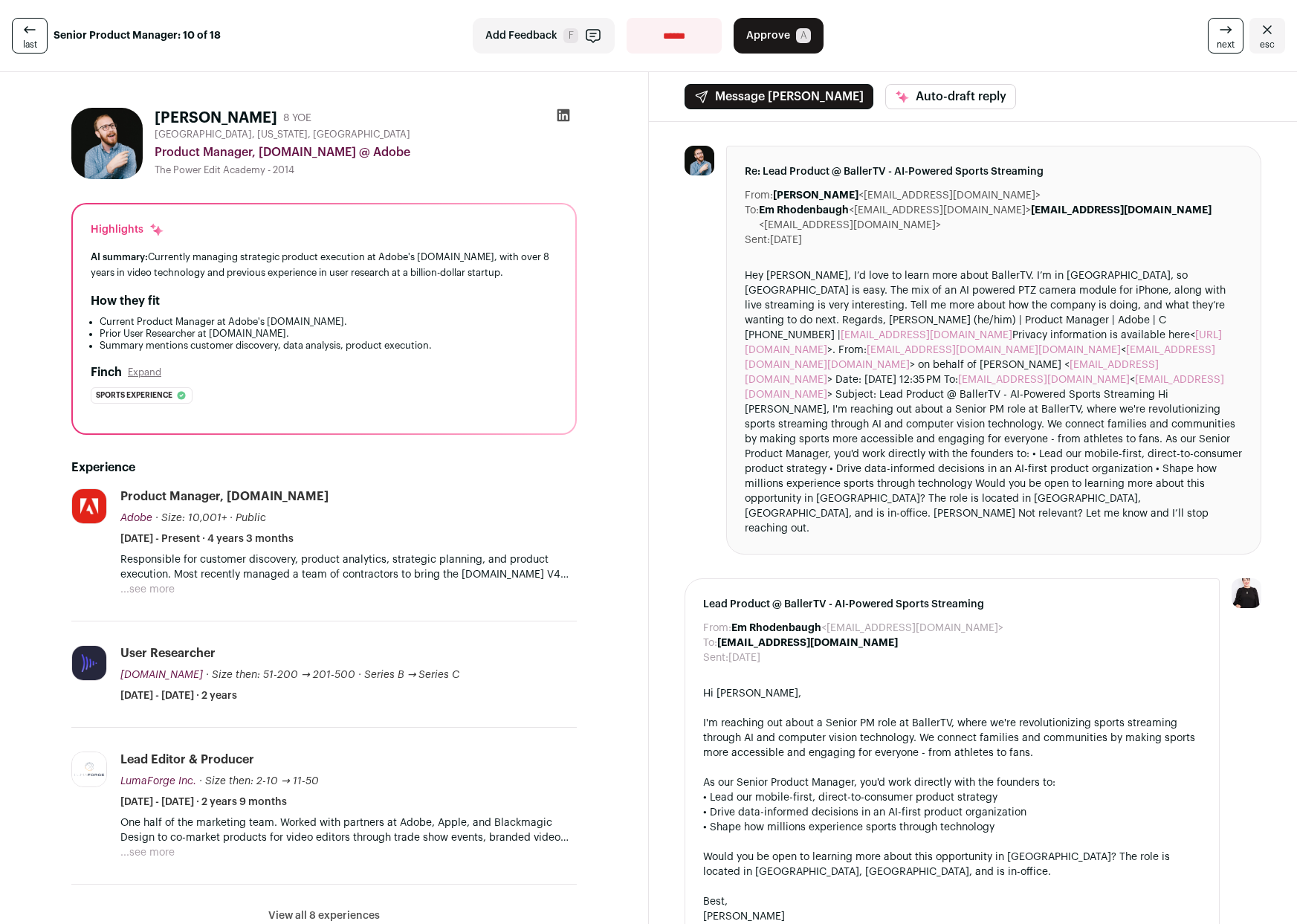
click at [35, 30] on icon at bounding box center [29, 29] width 18 height 18
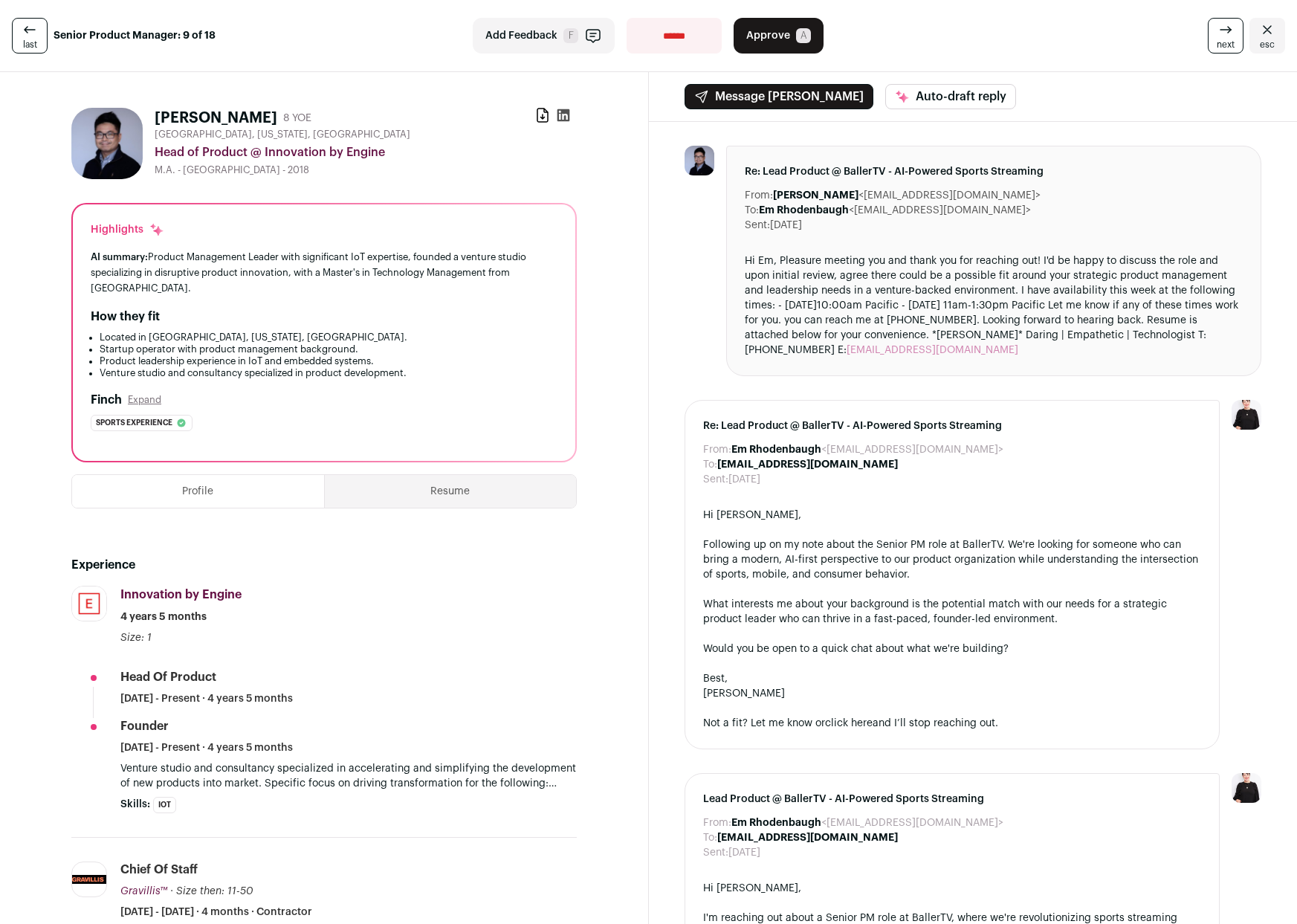
click at [35, 30] on icon at bounding box center [29, 29] width 18 height 18
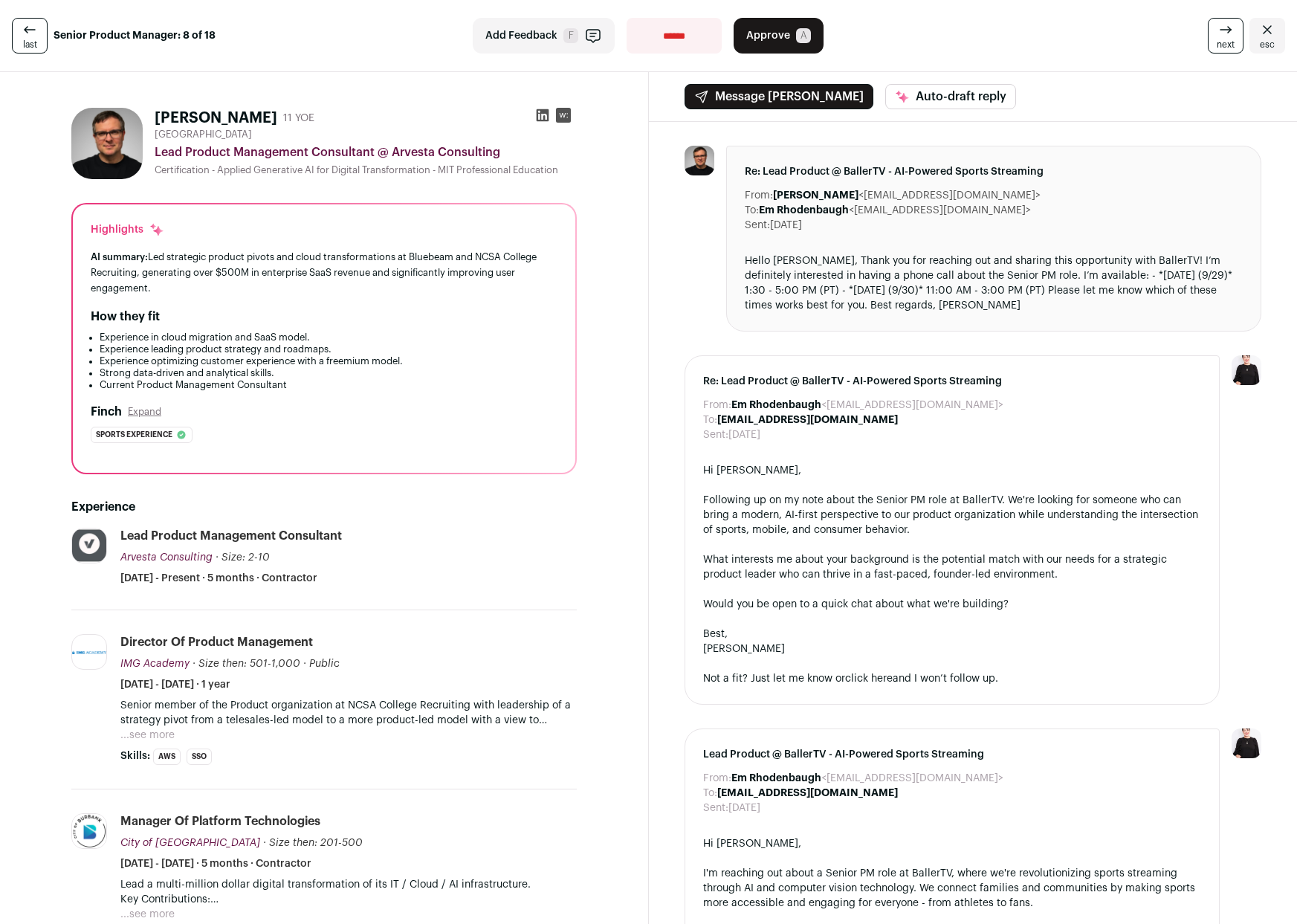
click at [35, 30] on icon at bounding box center [29, 29] width 18 height 18
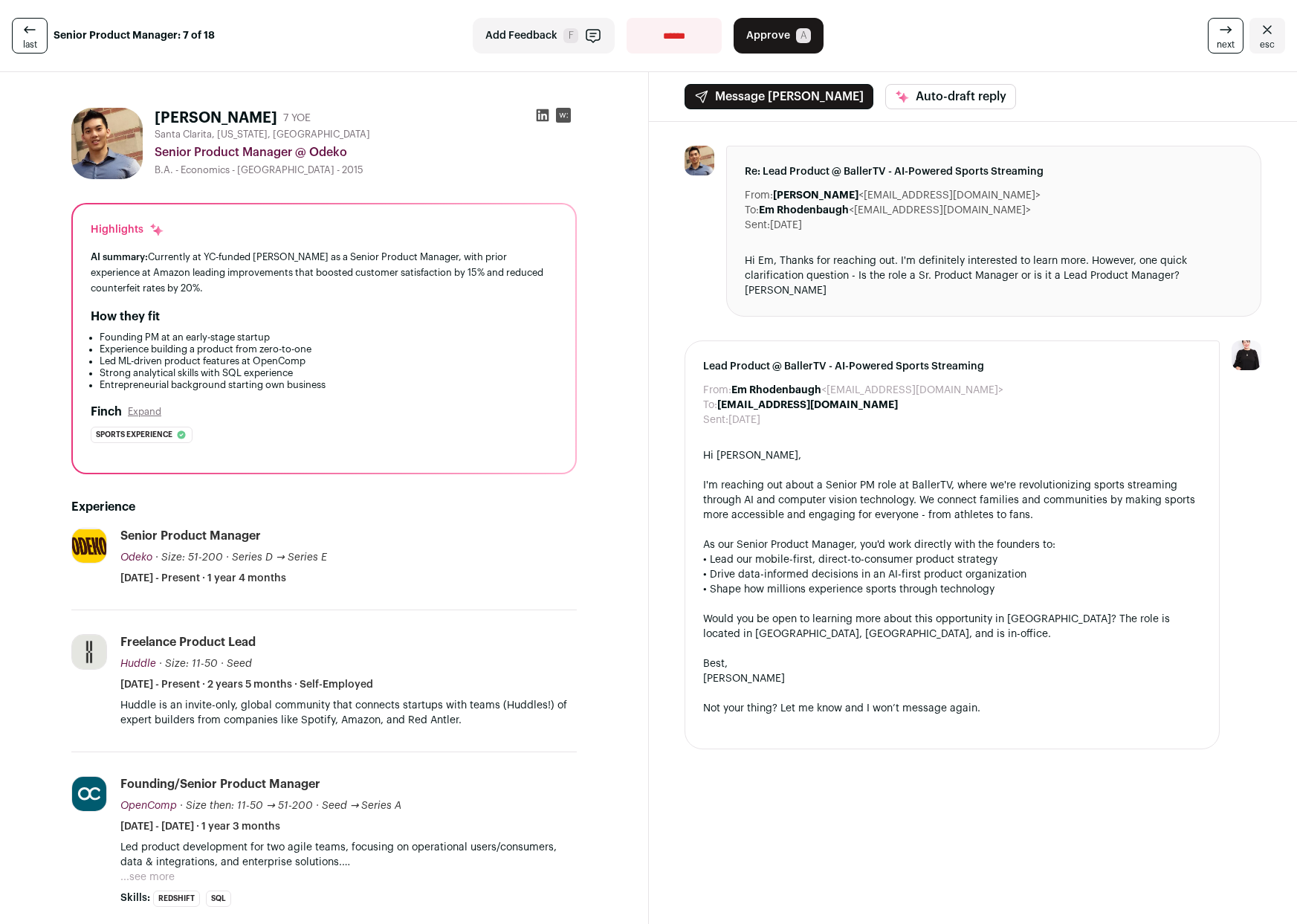
click at [35, 30] on icon at bounding box center [29, 29] width 18 height 18
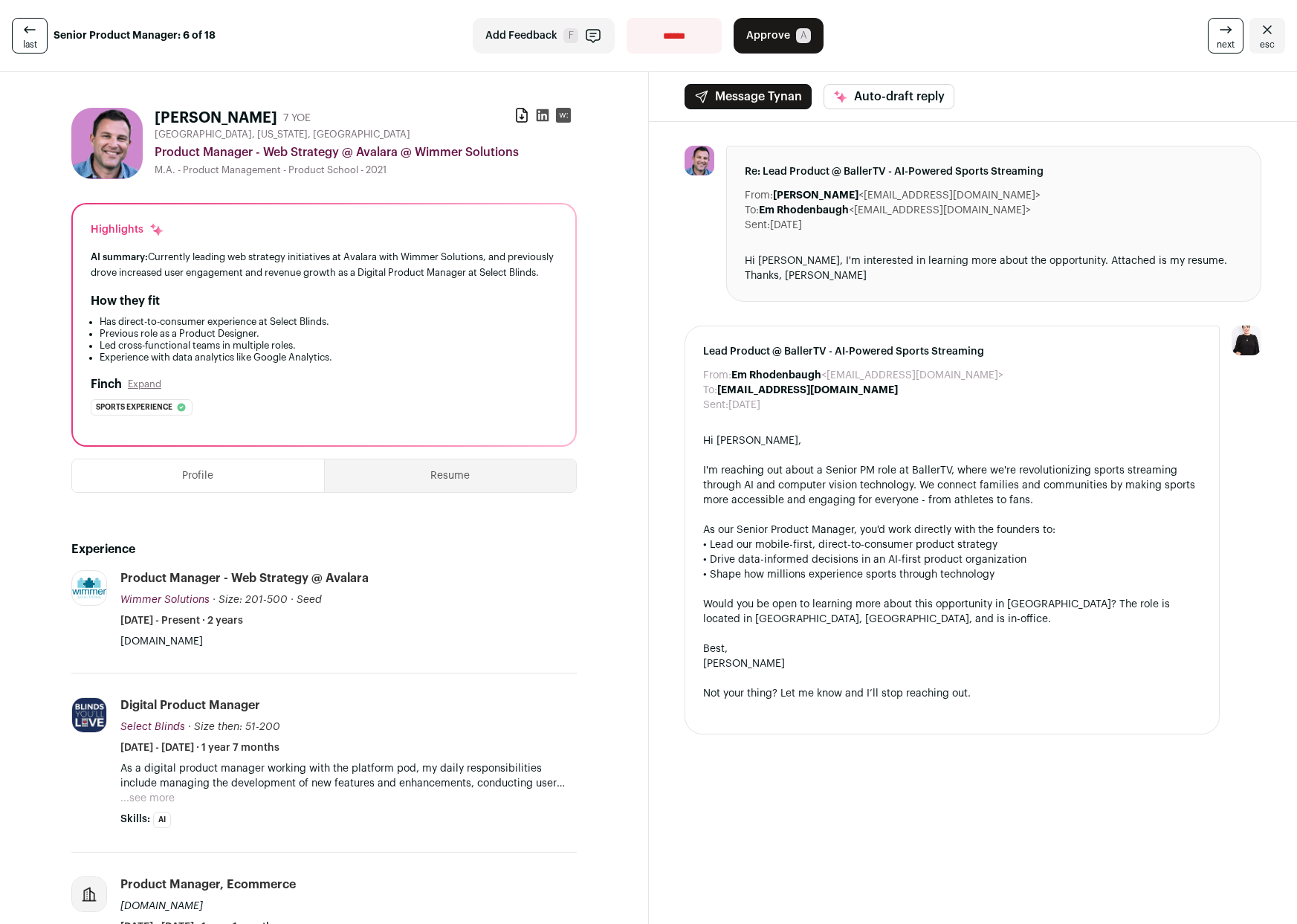
click at [35, 30] on icon at bounding box center [29, 29] width 18 height 18
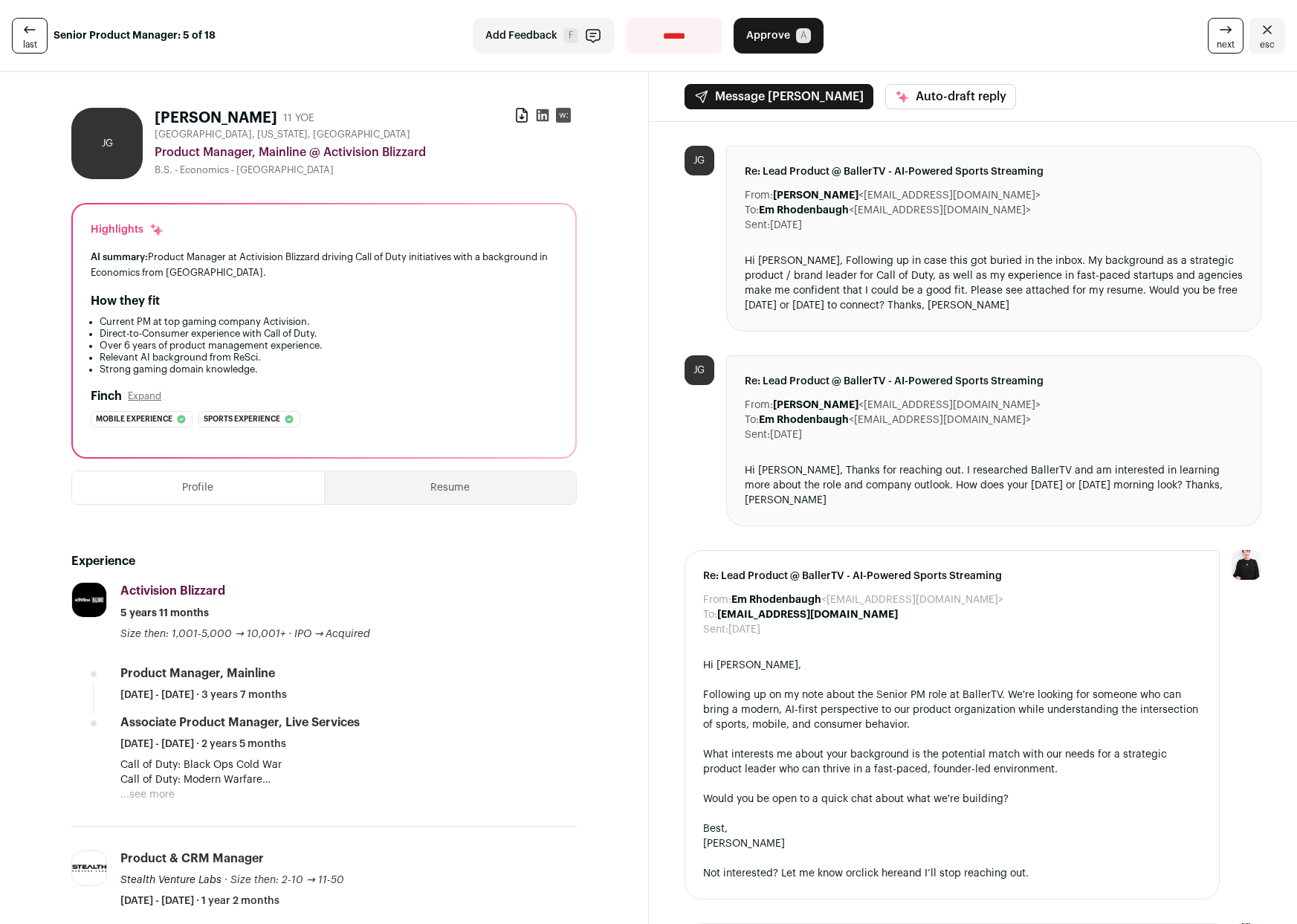
click at [37, 30] on link "last" at bounding box center [30, 36] width 36 height 36
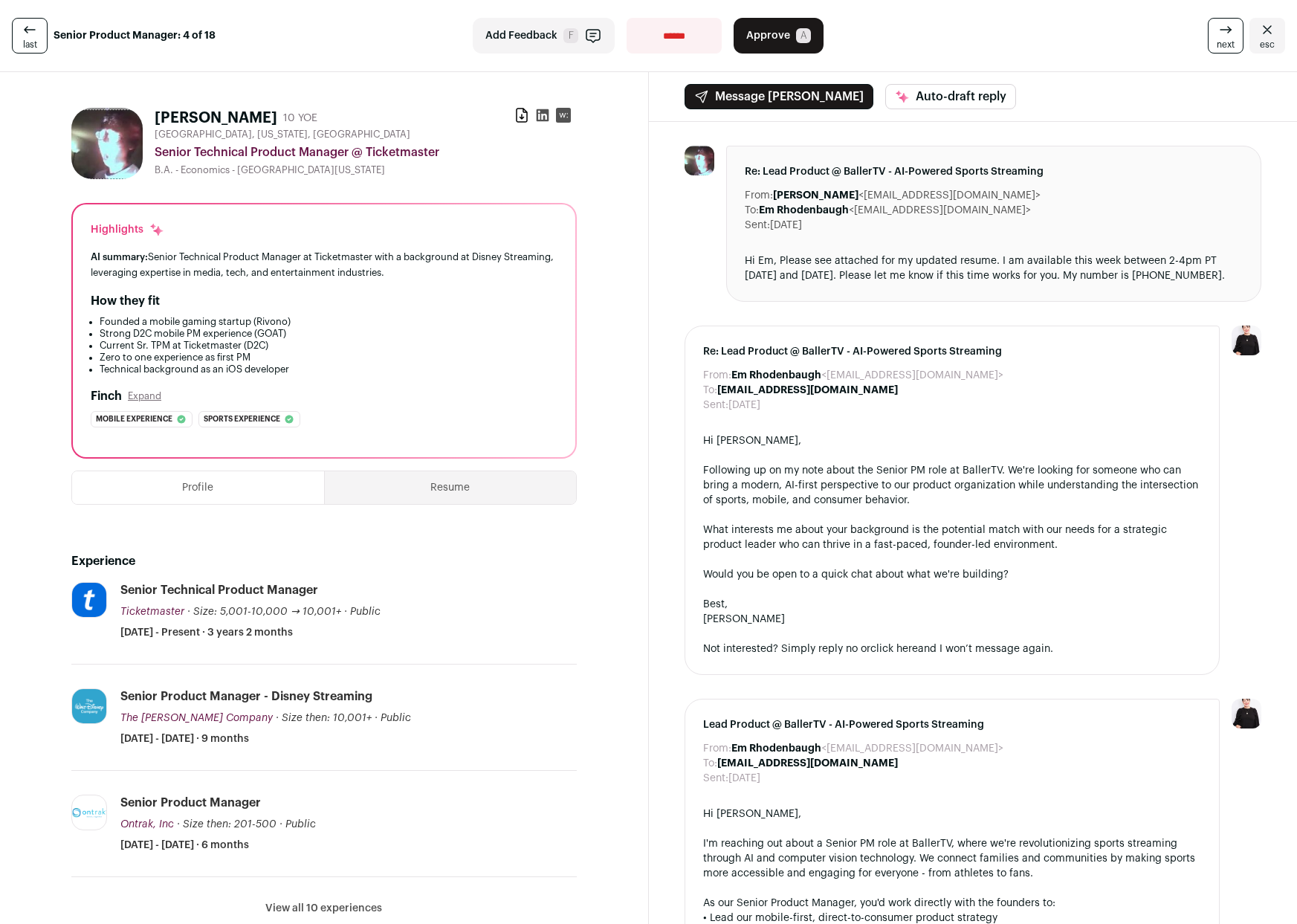
click at [38, 30] on link "last" at bounding box center [30, 36] width 36 height 36
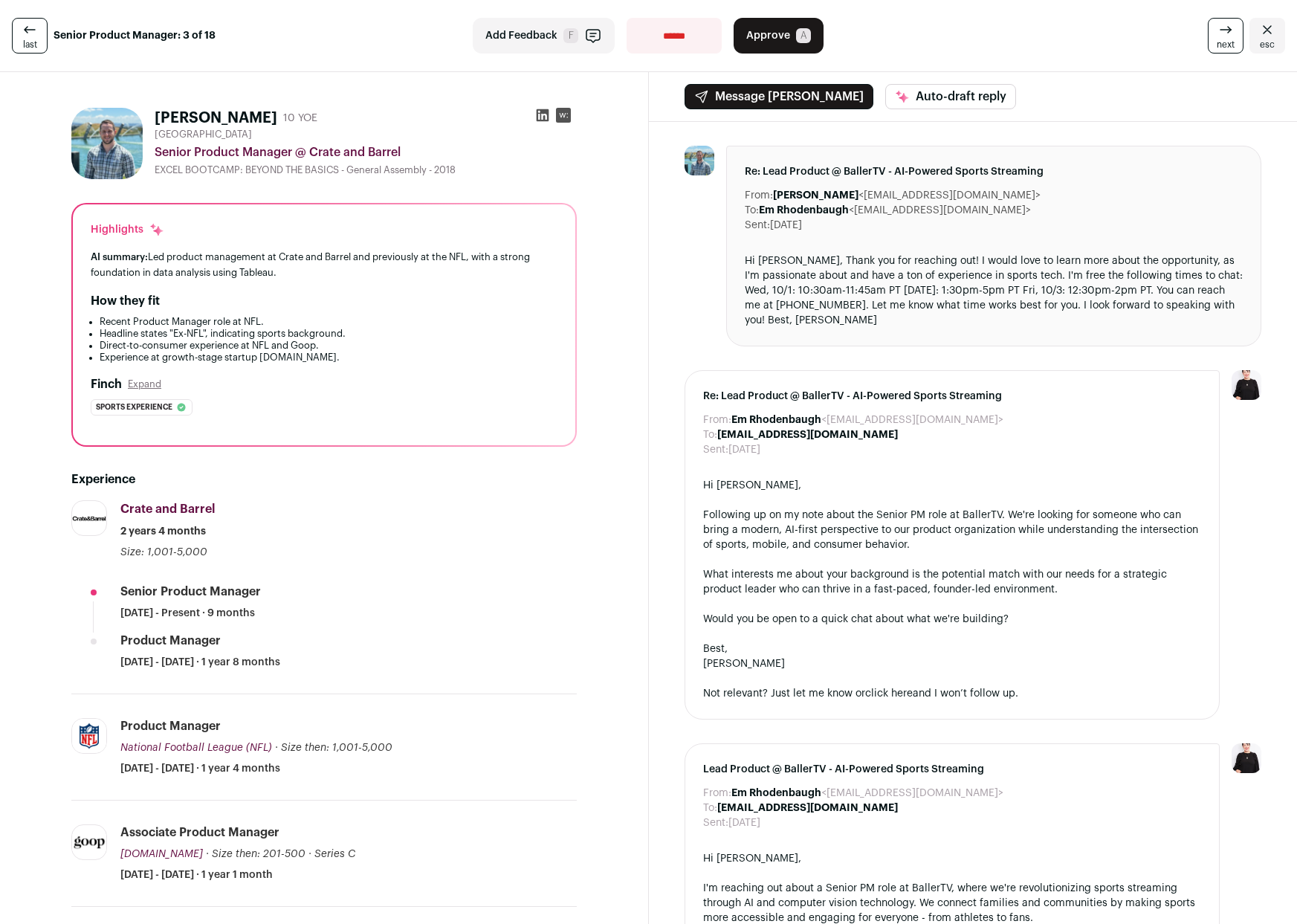
click at [38, 30] on link "last" at bounding box center [30, 36] width 36 height 36
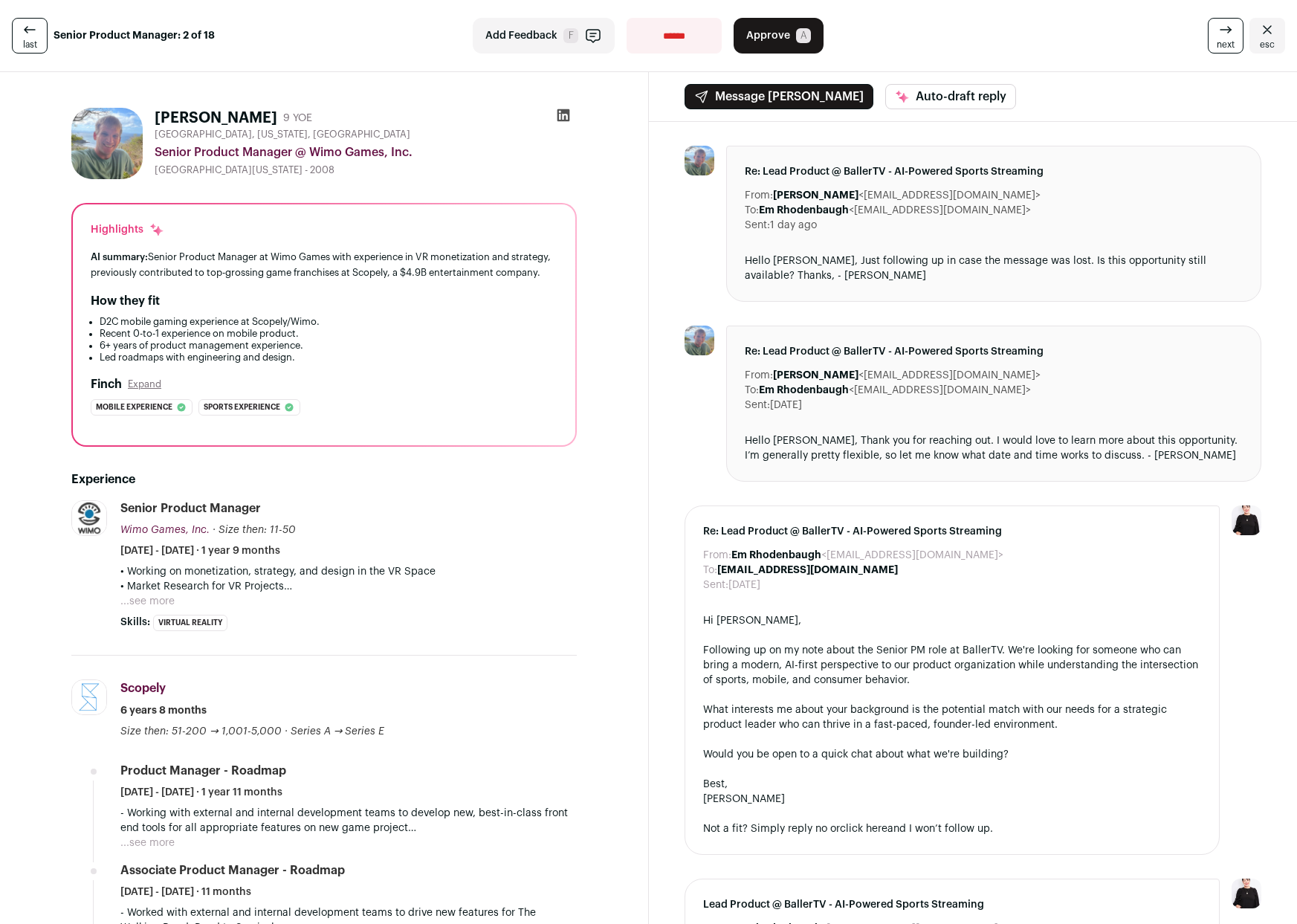
click at [38, 30] on link "last" at bounding box center [30, 36] width 36 height 36
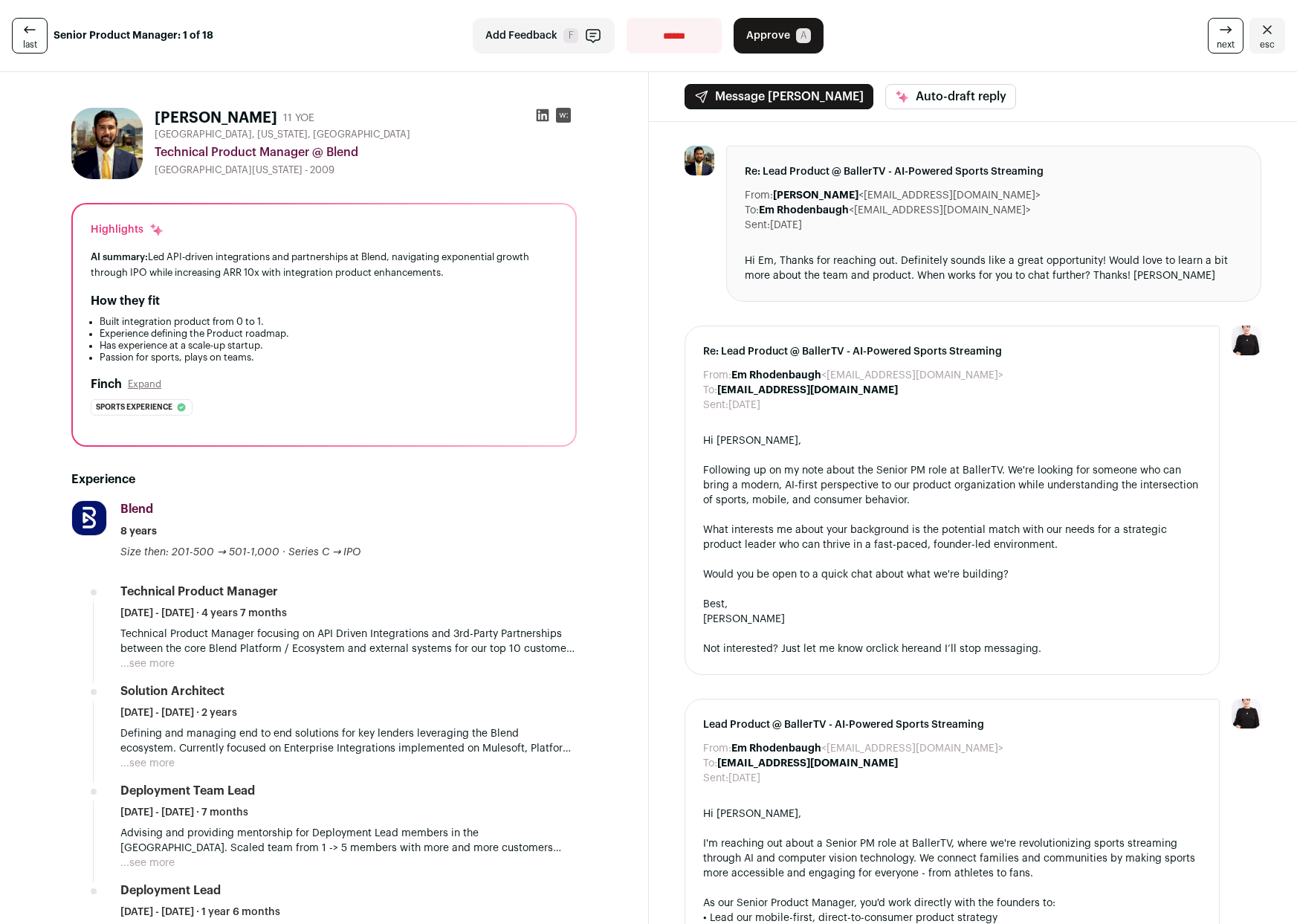
click at [1222, 39] on span "next" at bounding box center [1225, 44] width 18 height 12
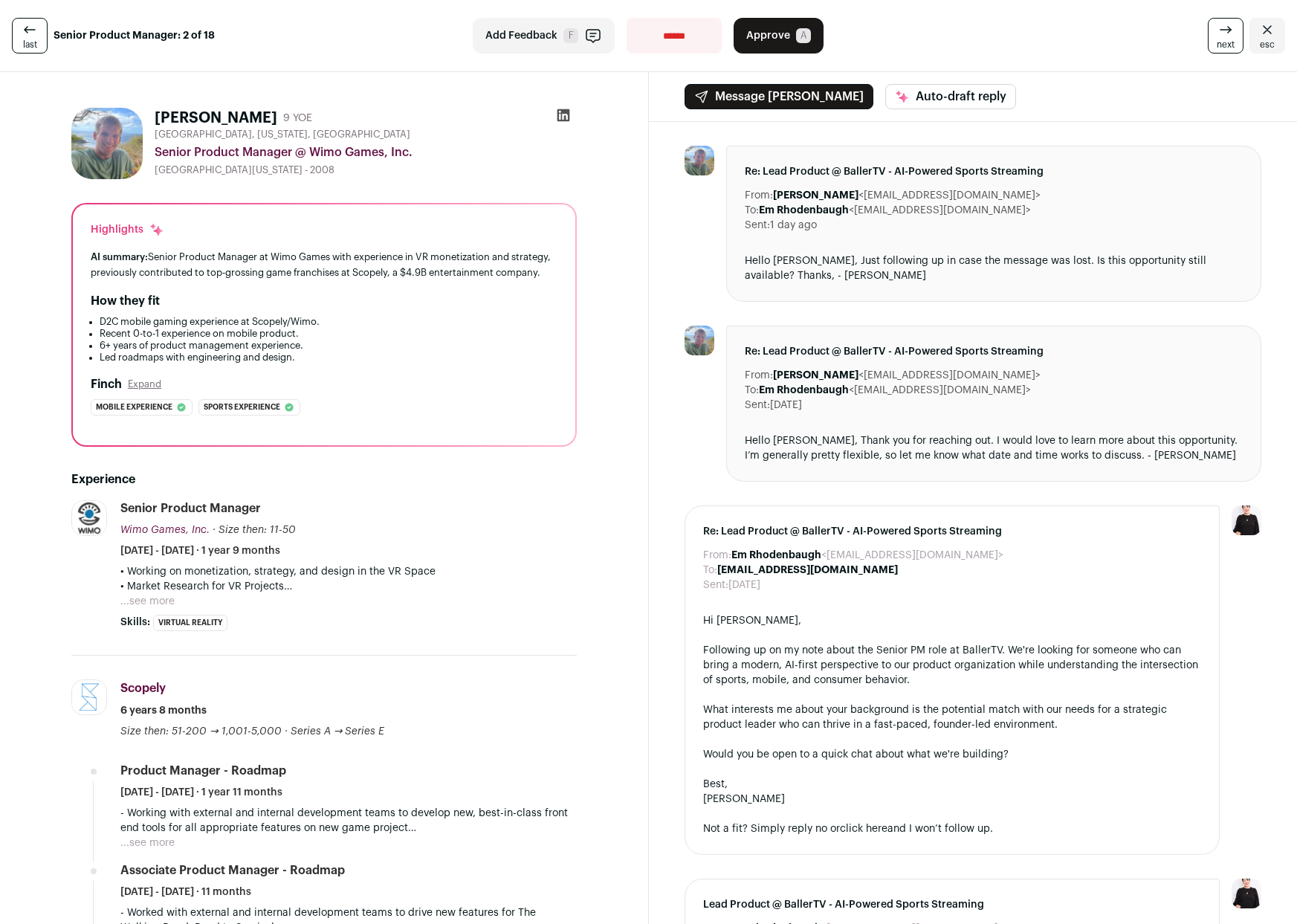
click at [1222, 39] on span "next" at bounding box center [1225, 44] width 18 height 12
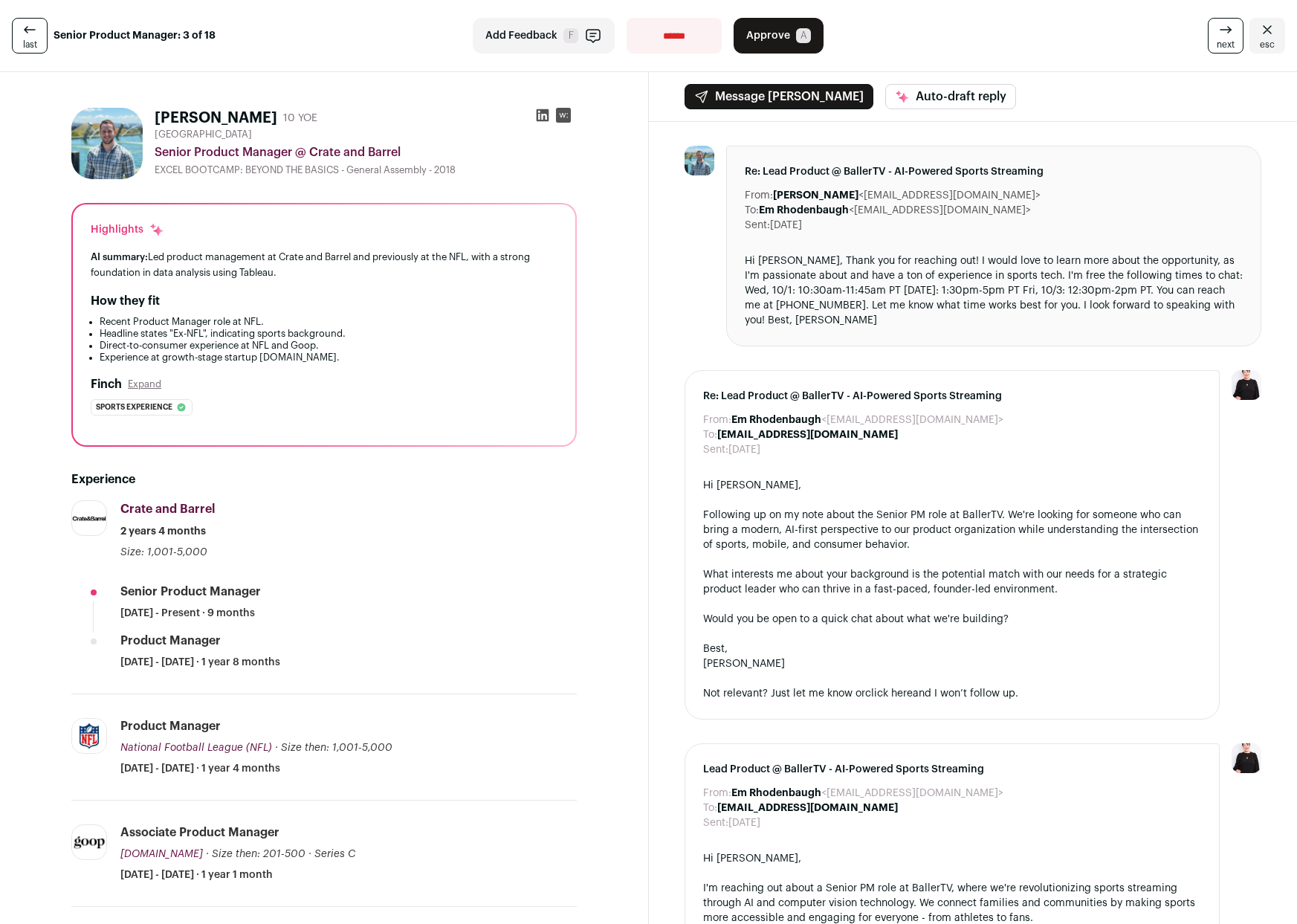
click at [1221, 40] on span "next" at bounding box center [1225, 44] width 18 height 12
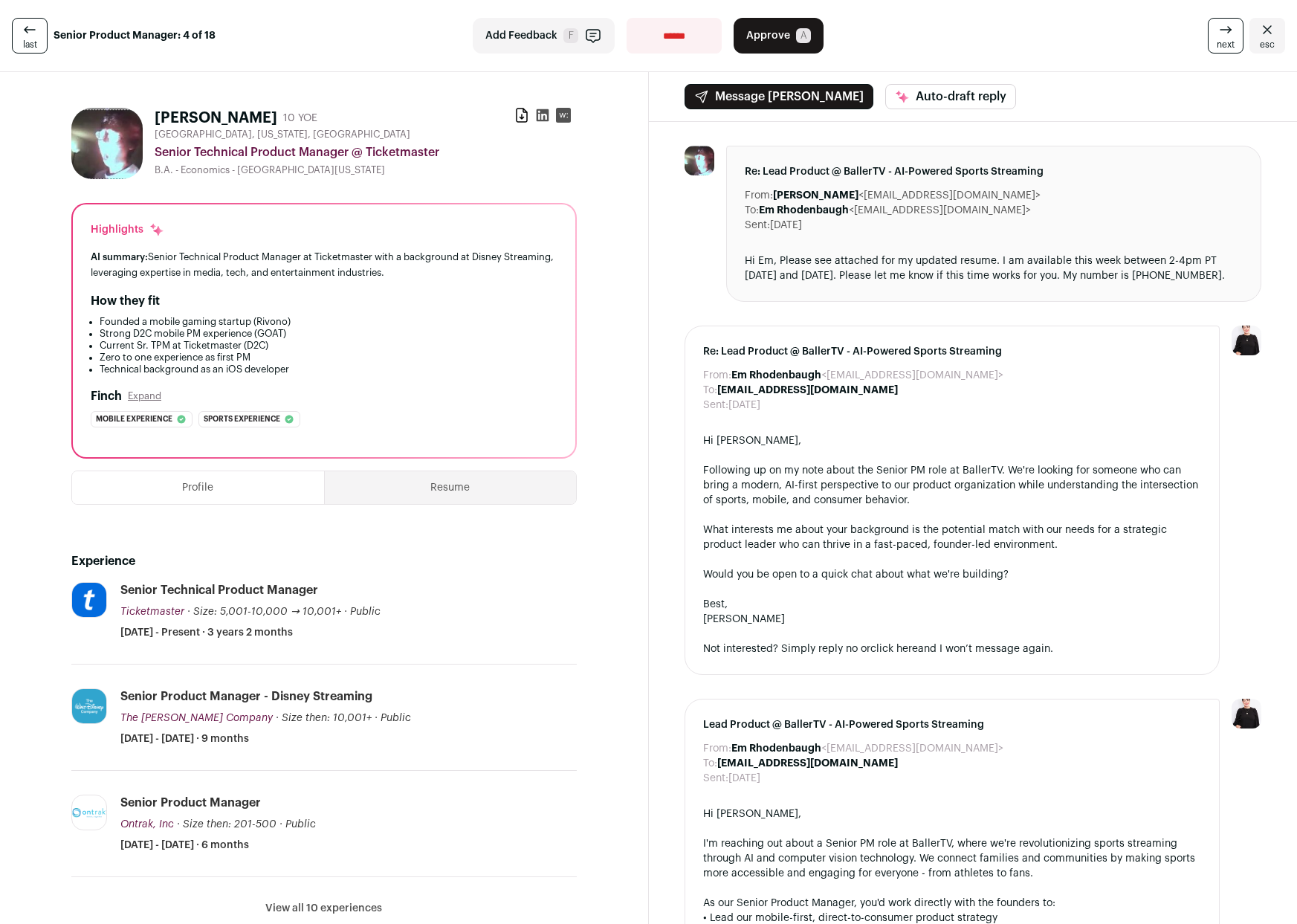
click at [1221, 40] on span "next" at bounding box center [1225, 44] width 18 height 12
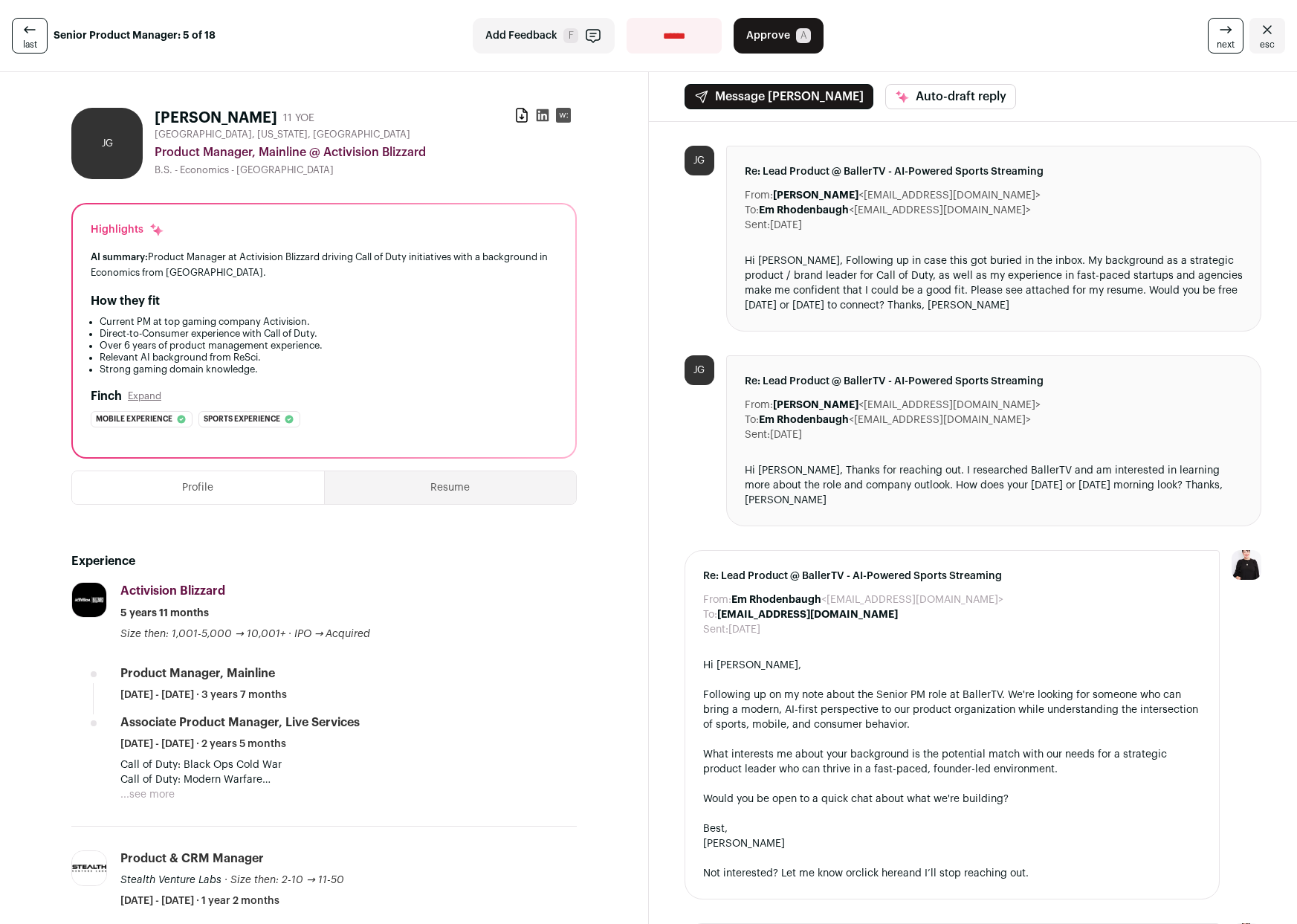
click at [1221, 40] on span "next" at bounding box center [1225, 44] width 18 height 12
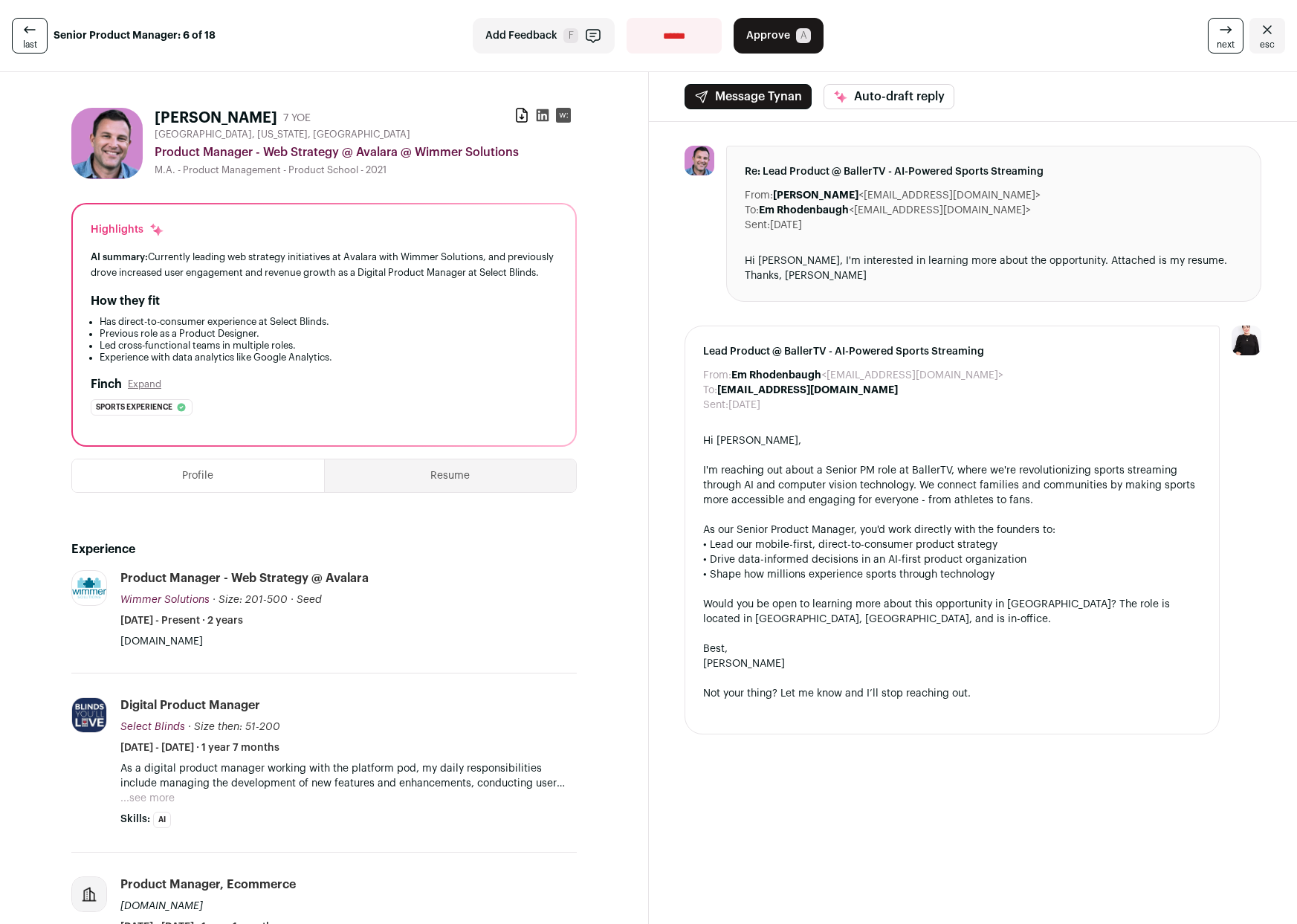
click at [1221, 40] on span "next" at bounding box center [1225, 44] width 18 height 12
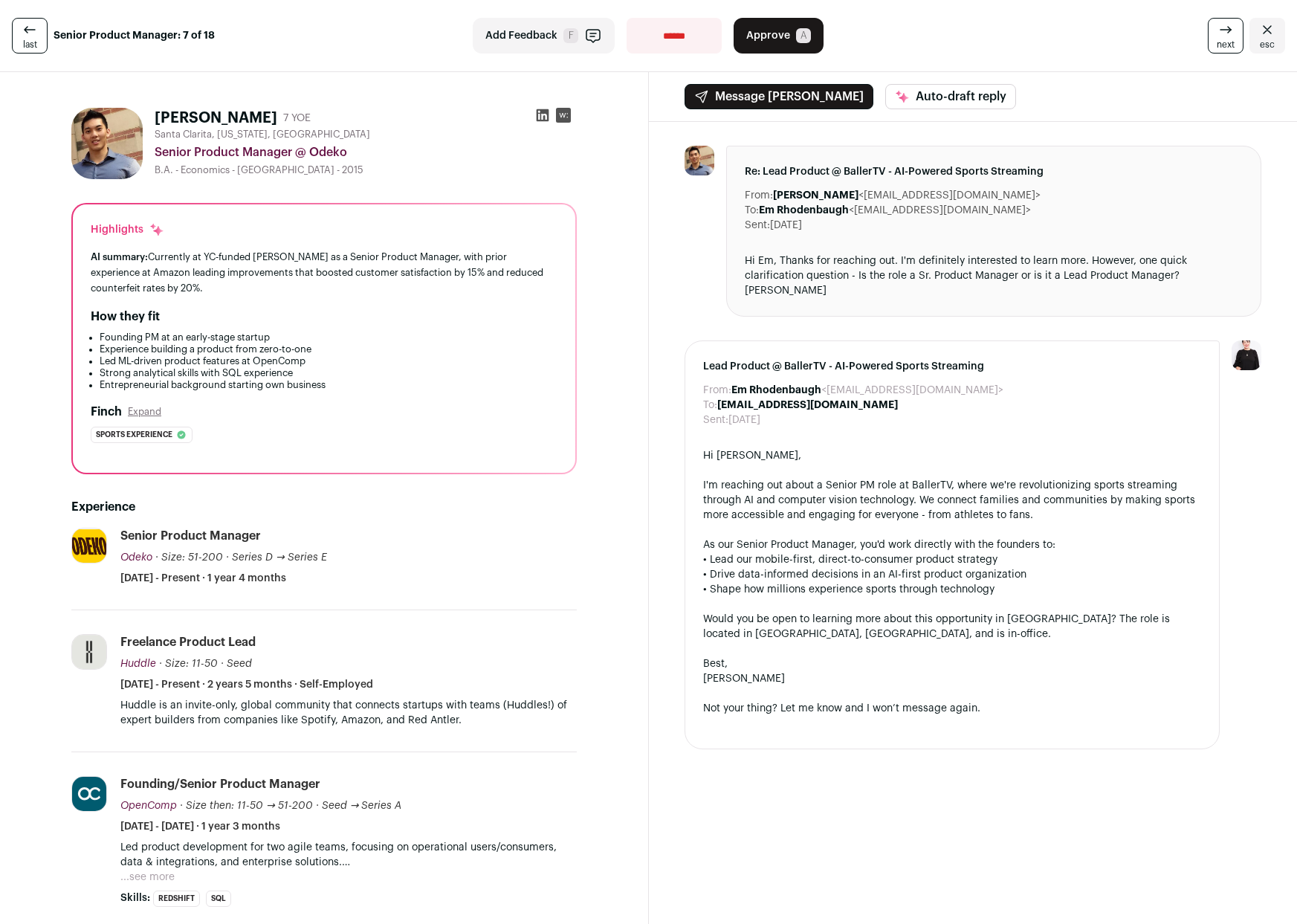
click at [1221, 40] on span "next" at bounding box center [1225, 44] width 18 height 12
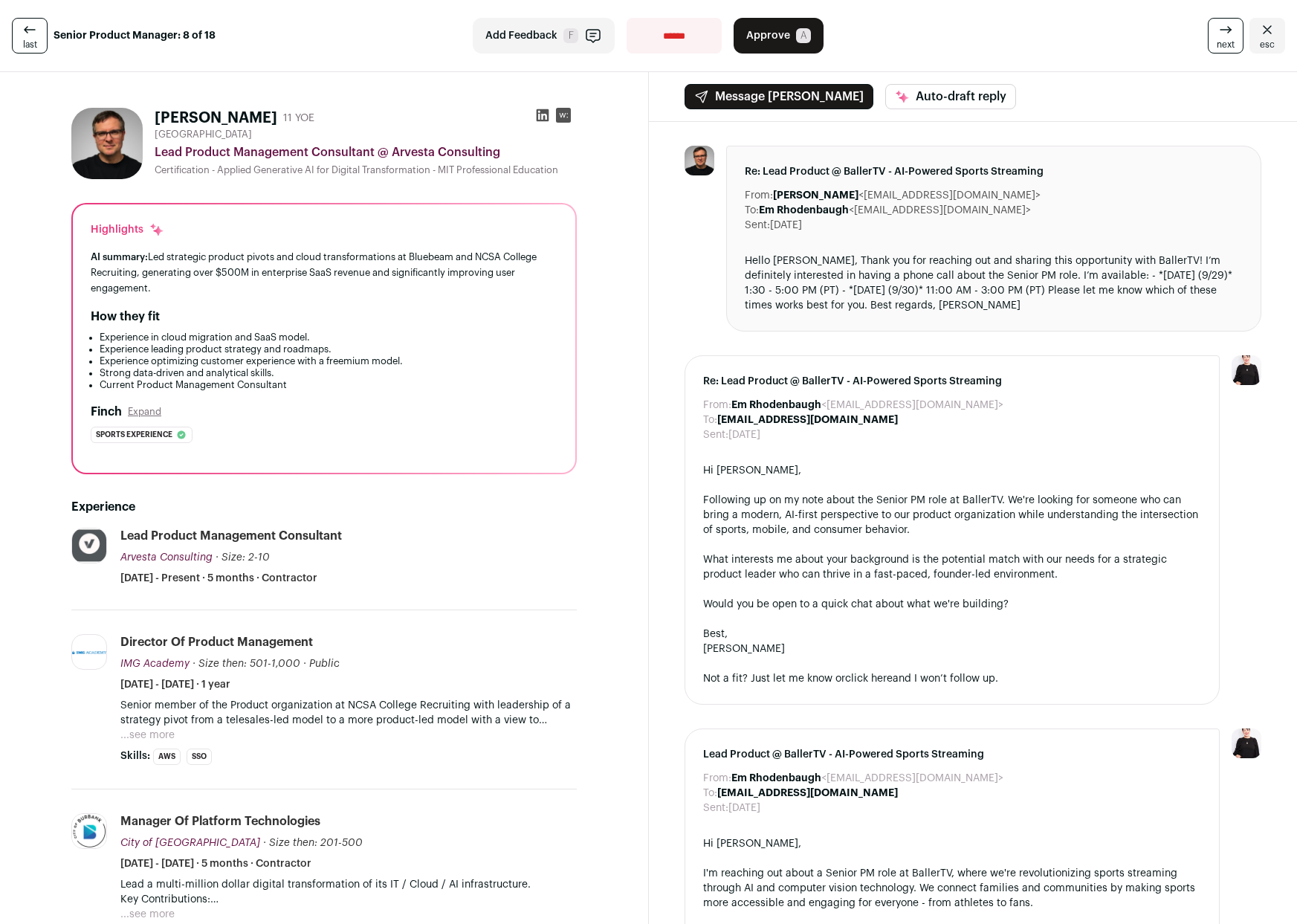
click at [1221, 40] on span "next" at bounding box center [1225, 44] width 18 height 12
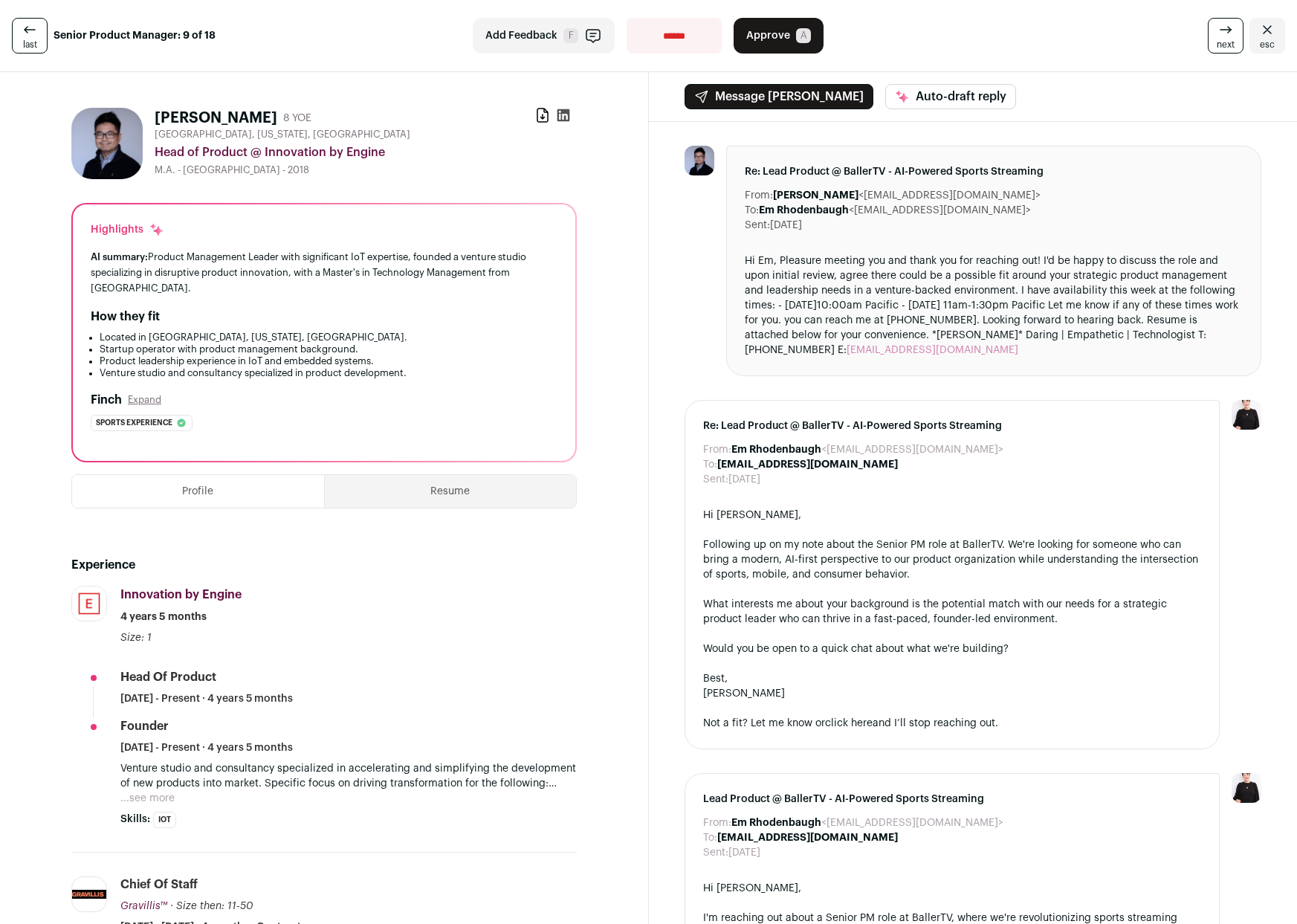
click at [1221, 40] on span "next" at bounding box center [1225, 44] width 18 height 12
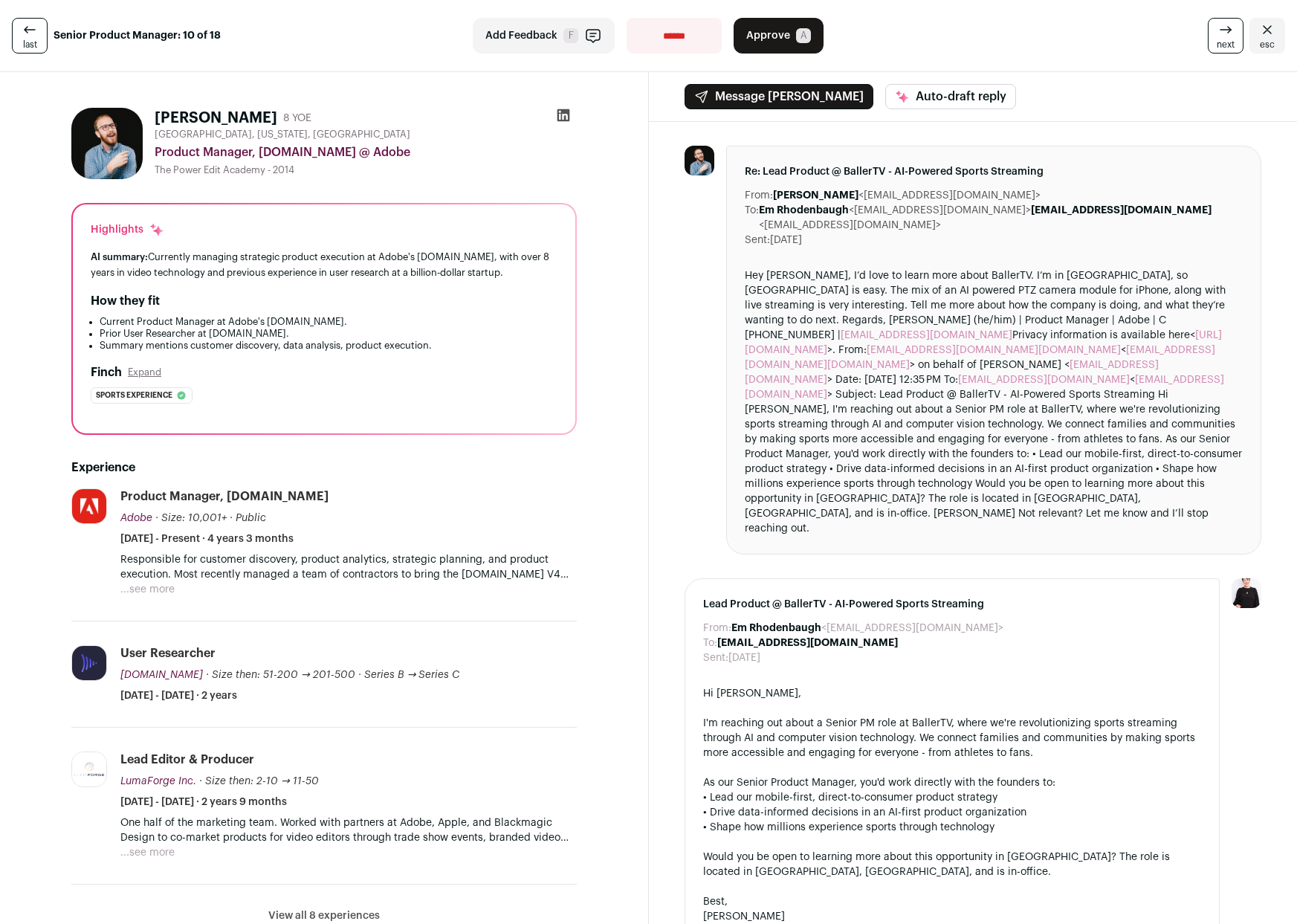
click at [1221, 40] on span "next" at bounding box center [1225, 44] width 18 height 12
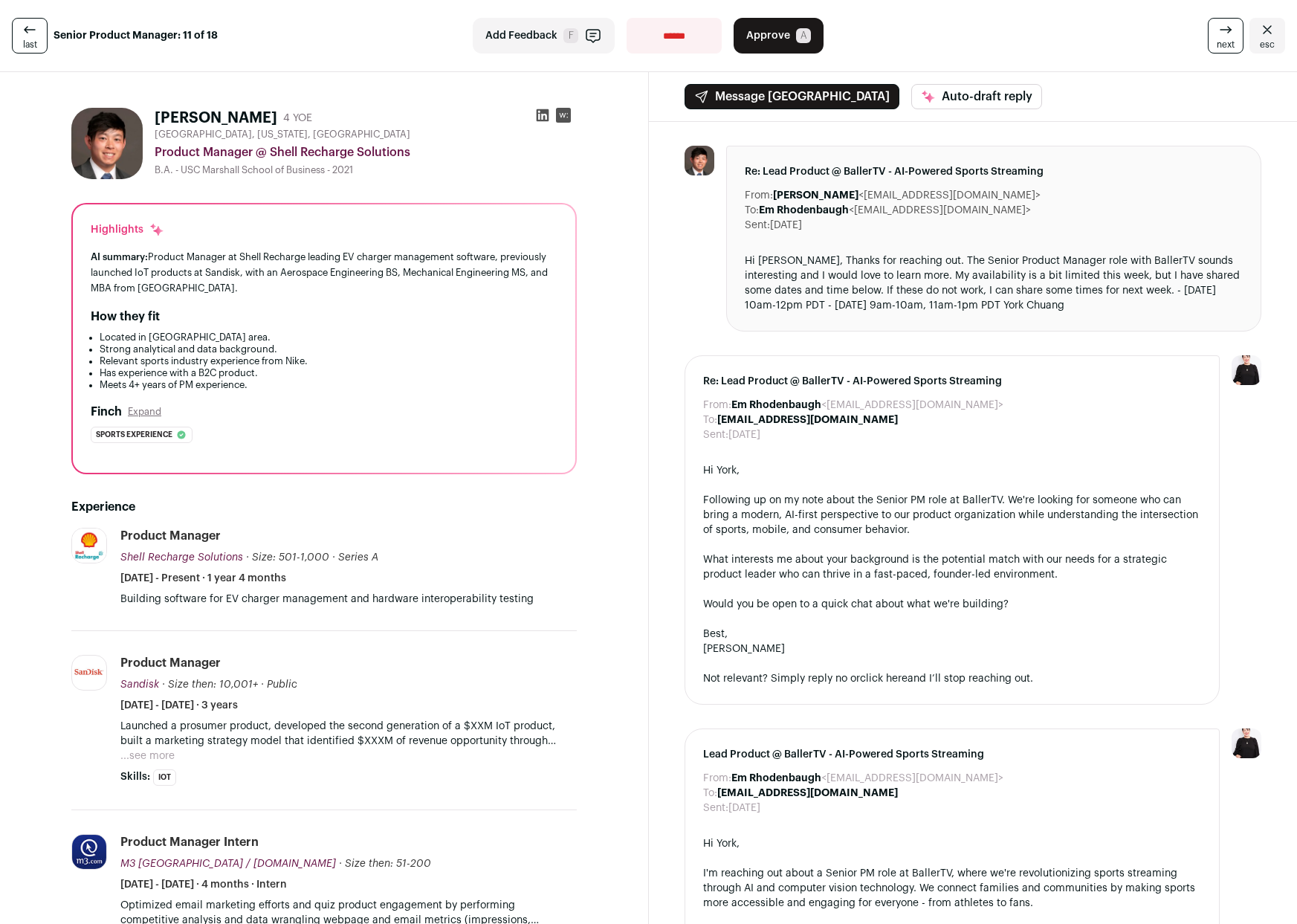
click at [1221, 40] on span "next" at bounding box center [1225, 44] width 18 height 12
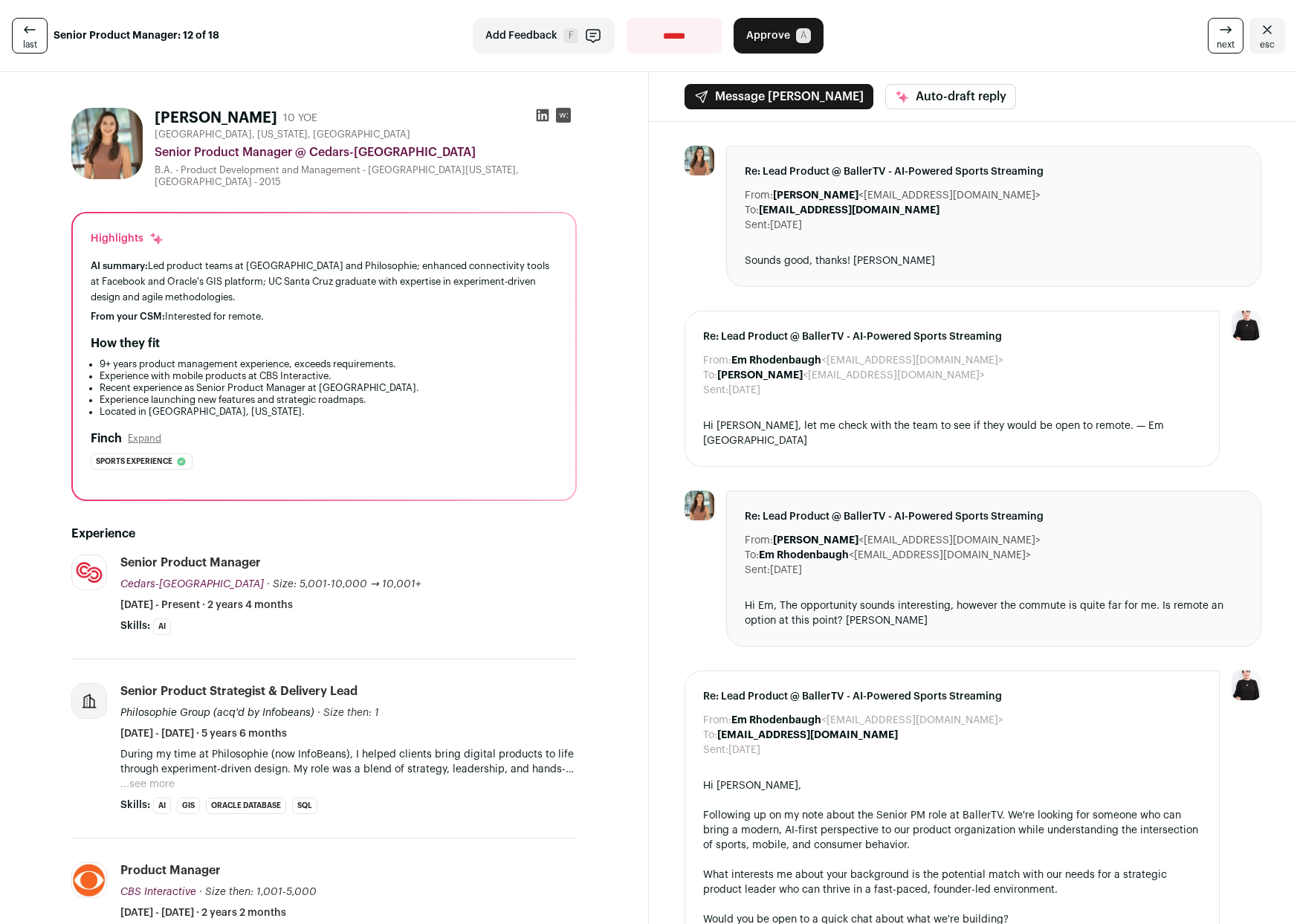
click at [1221, 40] on span "next" at bounding box center [1225, 44] width 18 height 12
